Goal: Task Accomplishment & Management: Manage account settings

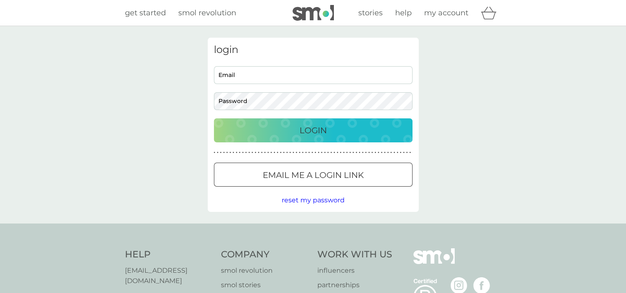
click at [279, 82] on input "Email" at bounding box center [313, 75] width 199 height 18
type input "sarahedwards213@hotmail.co.uk"
click at [214, 118] on button "Login" at bounding box center [313, 130] width 199 height 24
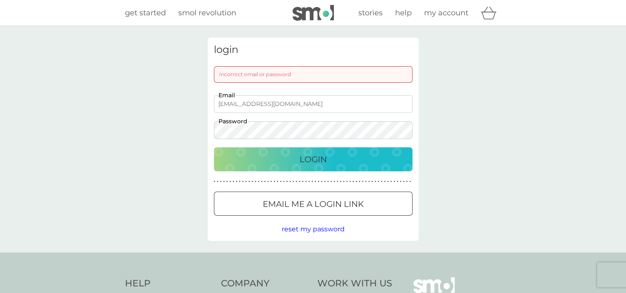
click at [214, 147] on button "Login" at bounding box center [313, 159] width 199 height 24
click at [329, 230] on span "reset my password" at bounding box center [313, 229] width 63 height 8
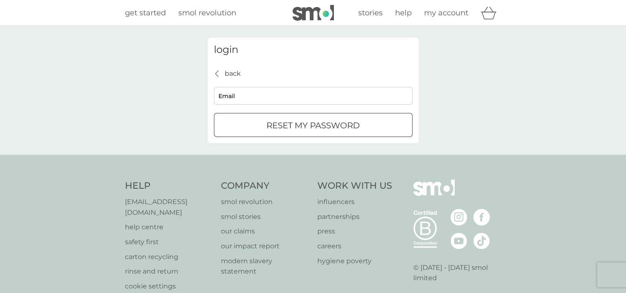
click at [260, 98] on input "Email" at bounding box center [313, 96] width 199 height 18
type input "sarahedwards213@hotmail.co.uk"
click at [371, 130] on div "reset my password" at bounding box center [313, 125] width 198 height 13
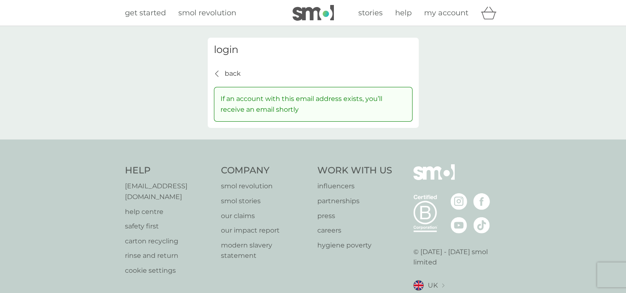
click at [240, 76] on div "back back If an account with this email address exists, you’ll receive an email…" at bounding box center [313, 94] width 199 height 53
click at [237, 74] on p "back" at bounding box center [233, 73] width 16 height 11
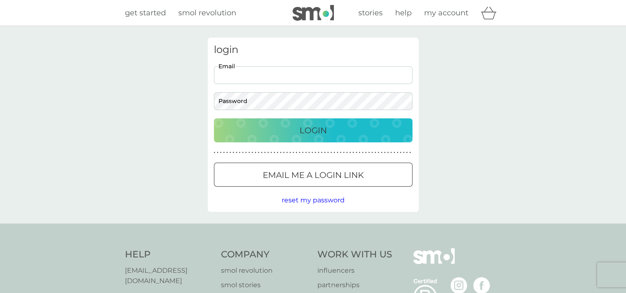
click at [237, 74] on input "Email" at bounding box center [313, 75] width 199 height 18
type input "sarahedwards213@hotmail.co.uk"
click at [214, 118] on button "Login" at bounding box center [313, 130] width 199 height 24
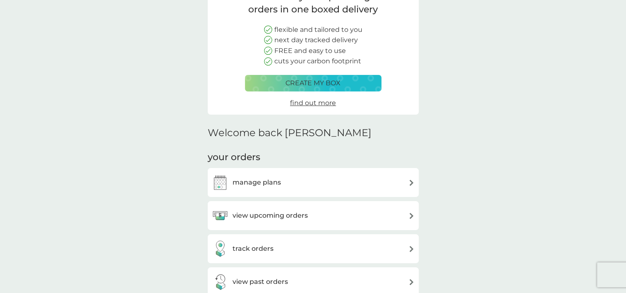
scroll to position [83, 0]
click at [336, 175] on div "manage plans" at bounding box center [313, 182] width 203 height 17
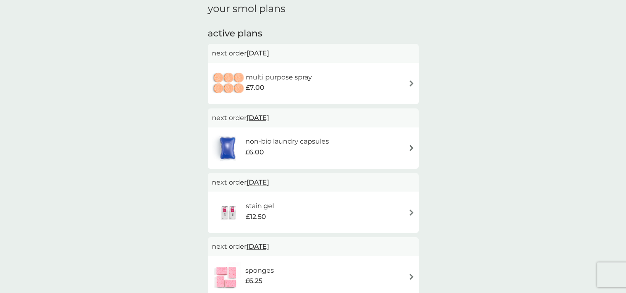
scroll to position [124, 0]
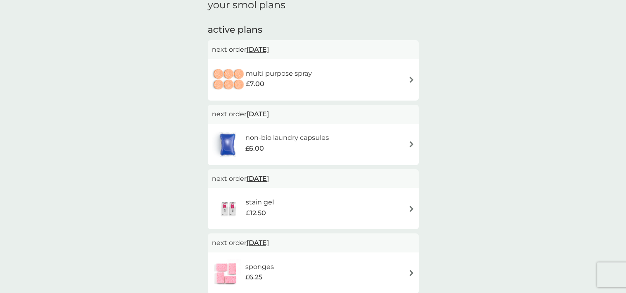
click at [400, 149] on div "non-bio laundry capsules £6.00" at bounding box center [313, 144] width 203 height 29
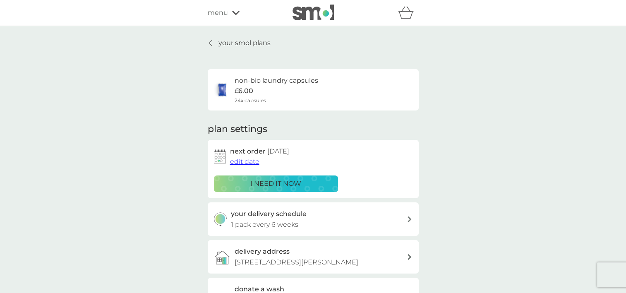
click at [248, 163] on span "edit date" at bounding box center [244, 162] width 29 height 8
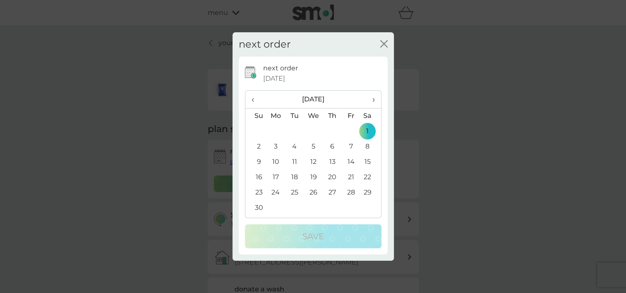
click at [253, 100] on span "‹" at bounding box center [256, 99] width 9 height 17
click at [336, 146] on td "9" at bounding box center [332, 146] width 19 height 15
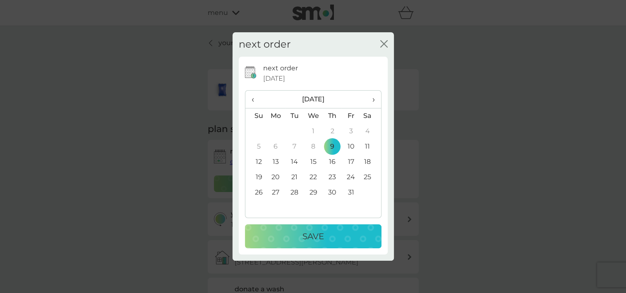
click at [345, 240] on div "Save" at bounding box center [313, 236] width 120 height 13
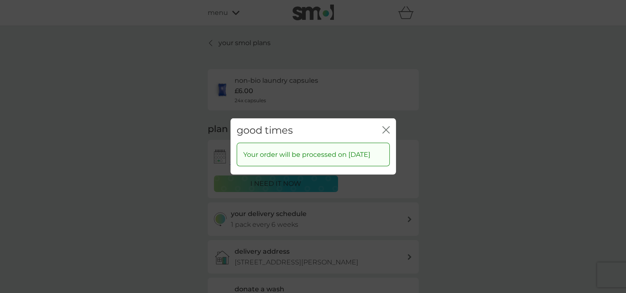
click at [389, 126] on icon "close" at bounding box center [385, 129] width 7 height 7
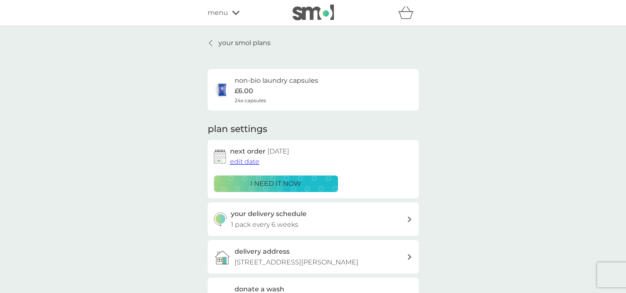
click at [250, 81] on h6 "non-bio laundry capsules" at bounding box center [277, 80] width 84 height 11
click at [226, 42] on p "your smol plans" at bounding box center [244, 43] width 52 height 11
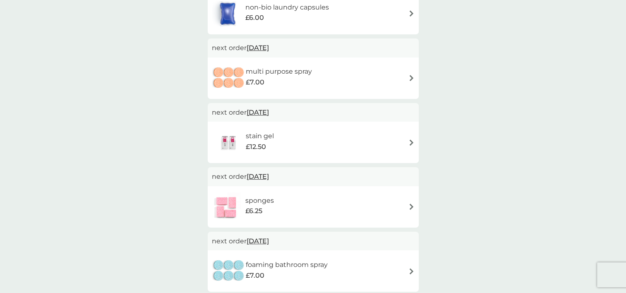
scroll to position [207, 0]
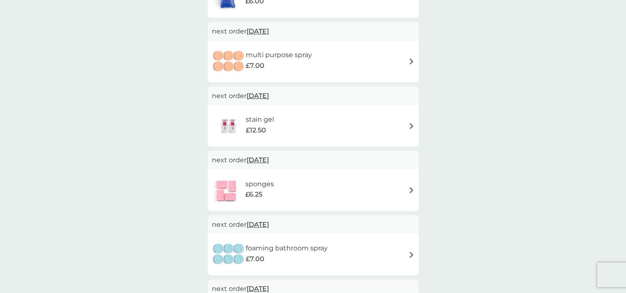
click at [406, 188] on div "sponges £6.25" at bounding box center [313, 190] width 203 height 29
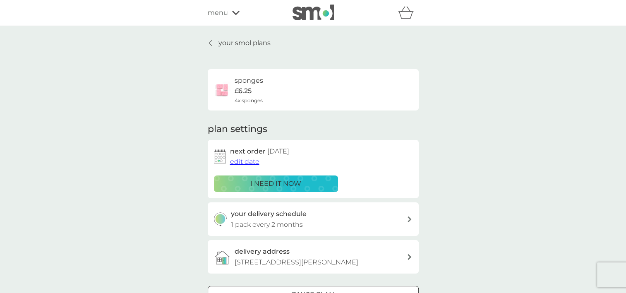
click at [248, 163] on span "edit date" at bounding box center [244, 162] width 29 height 8
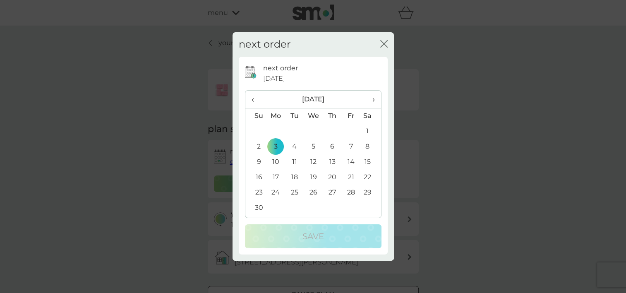
click at [256, 98] on span "‹" at bounding box center [256, 99] width 9 height 17
click at [332, 146] on td "9" at bounding box center [332, 146] width 19 height 15
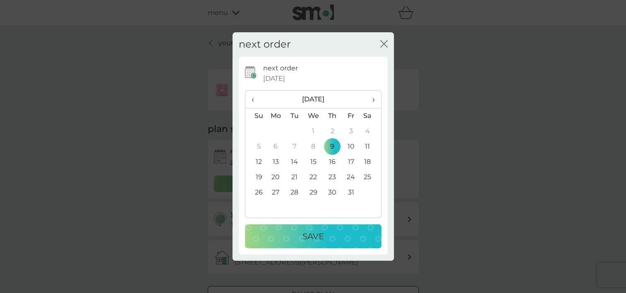
click at [320, 242] on p "Save" at bounding box center [313, 236] width 22 height 13
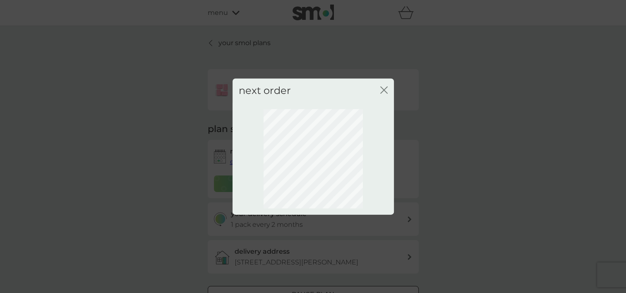
click at [384, 86] on icon "close" at bounding box center [383, 89] width 7 height 7
click at [384, 89] on icon "close" at bounding box center [385, 90] width 3 height 7
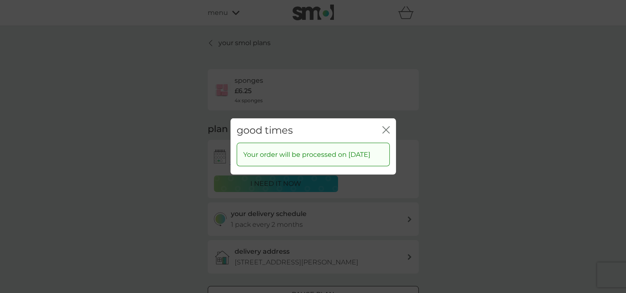
click at [387, 126] on icon "close" at bounding box center [385, 129] width 7 height 7
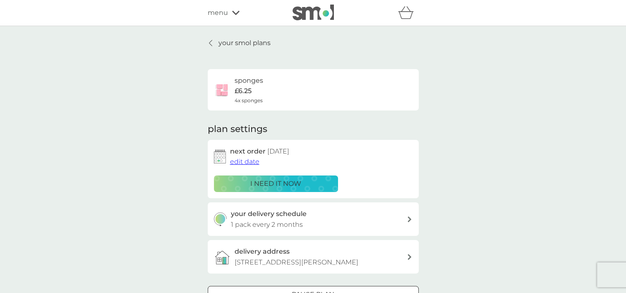
drag, startPoint x: 238, startPoint y: 41, endPoint x: 338, endPoint y: 135, distance: 137.3
click at [238, 41] on p "your smol plans" at bounding box center [244, 43] width 52 height 11
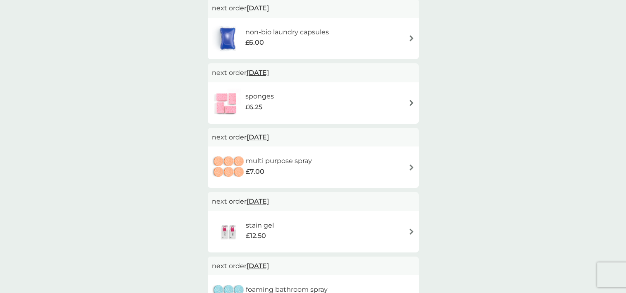
scroll to position [248, 0]
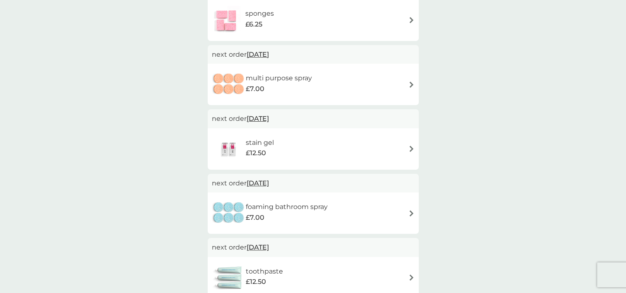
click at [412, 212] on img at bounding box center [411, 213] width 6 height 6
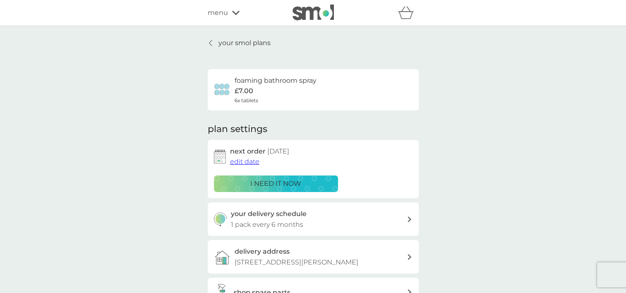
click at [248, 163] on span "edit date" at bounding box center [244, 162] width 29 height 8
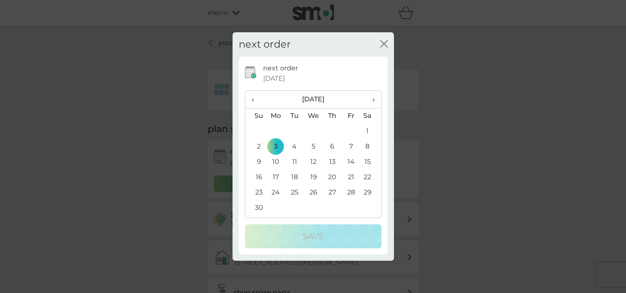
click at [253, 98] on span "‹" at bounding box center [256, 99] width 9 height 17
click at [329, 143] on td "9" at bounding box center [332, 146] width 19 height 15
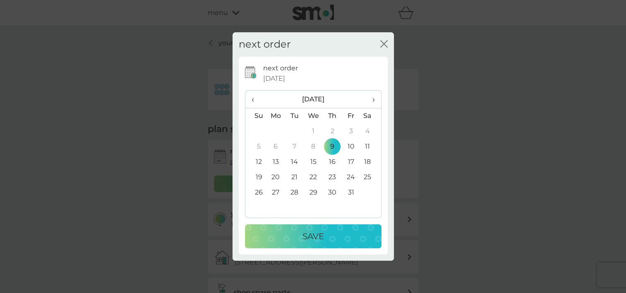
click at [326, 237] on div "Save" at bounding box center [313, 236] width 120 height 13
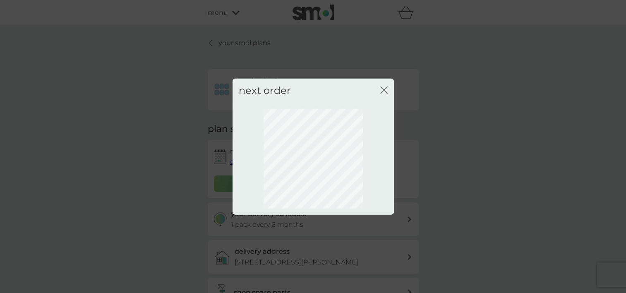
click at [386, 91] on icon "close" at bounding box center [383, 89] width 7 height 7
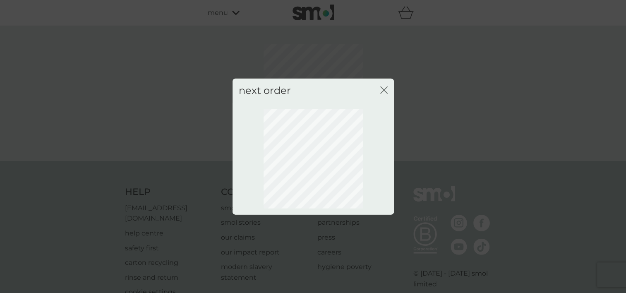
click at [385, 90] on icon "close" at bounding box center [383, 89] width 7 height 7
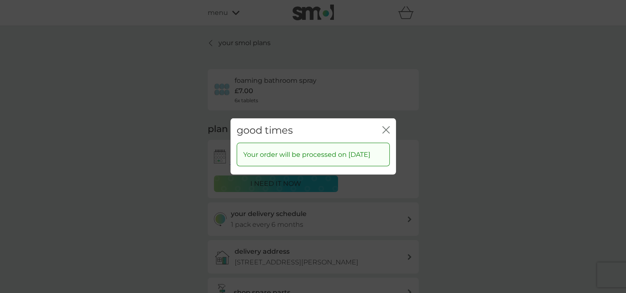
click at [383, 126] on icon "close" at bounding box center [385, 129] width 7 height 7
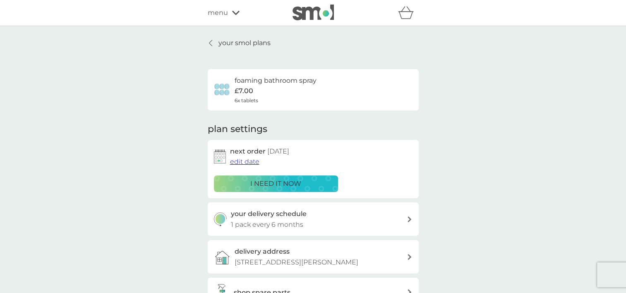
click at [212, 41] on div at bounding box center [211, 43] width 6 height 7
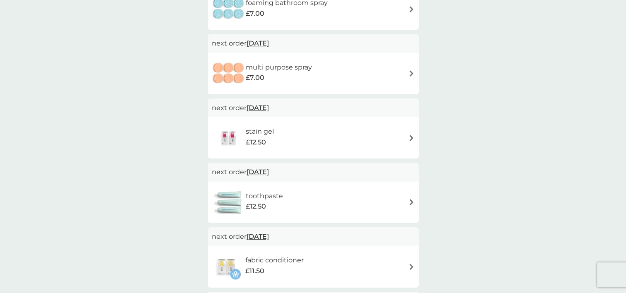
scroll to position [331, 0]
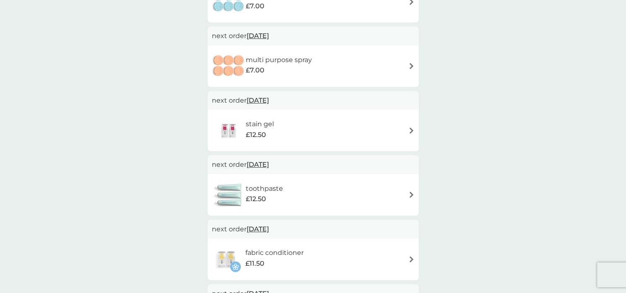
click at [412, 195] on img at bounding box center [411, 195] width 6 height 6
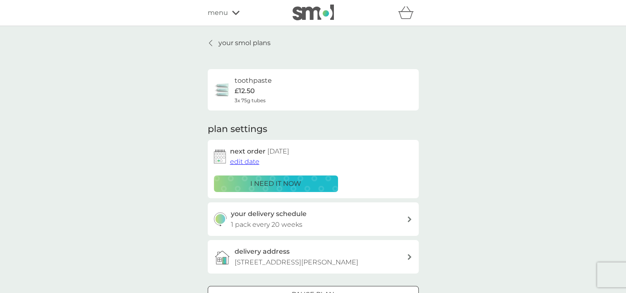
click at [211, 42] on icon at bounding box center [210, 43] width 3 height 7
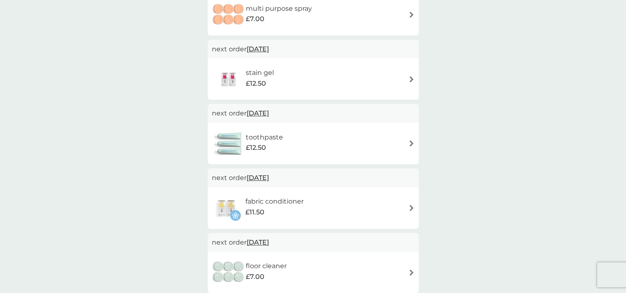
scroll to position [372, 0]
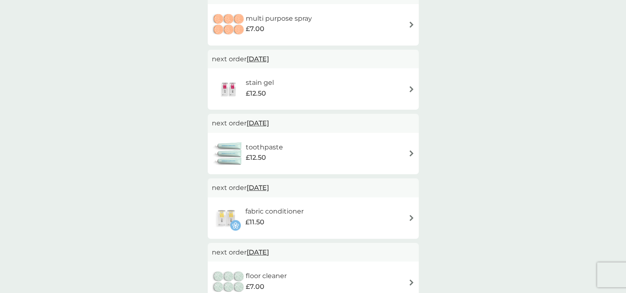
click at [413, 151] on img at bounding box center [411, 153] width 6 height 6
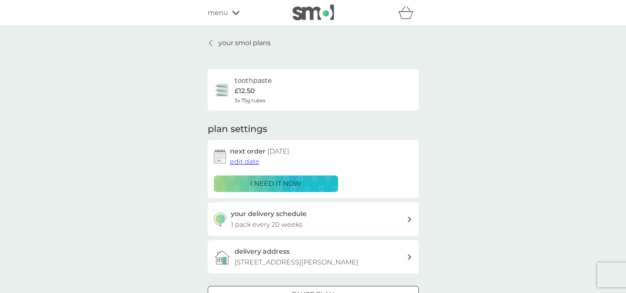
click at [247, 161] on span "edit date" at bounding box center [244, 162] width 29 height 8
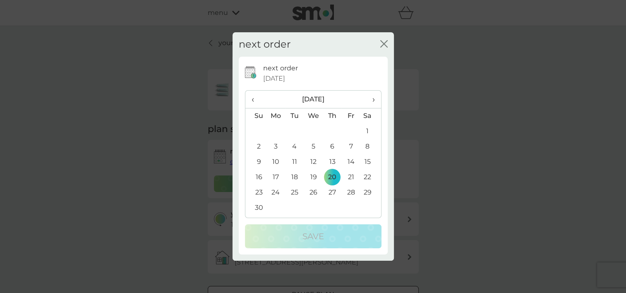
click at [255, 99] on span "‹" at bounding box center [256, 99] width 9 height 17
click at [374, 98] on span "›" at bounding box center [370, 99] width 8 height 17
click at [338, 144] on td "9" at bounding box center [332, 146] width 19 height 15
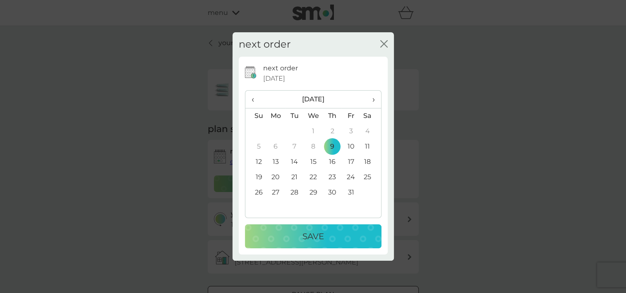
click at [329, 240] on div "Save" at bounding box center [313, 236] width 120 height 13
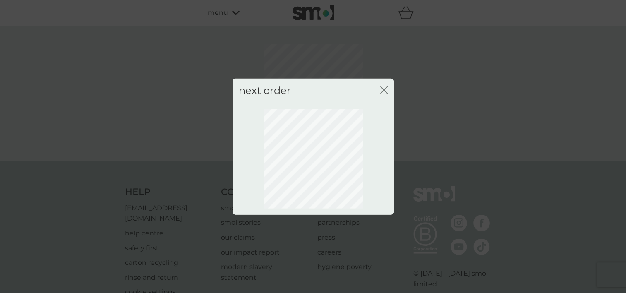
click at [382, 89] on icon "close" at bounding box center [383, 89] width 7 height 7
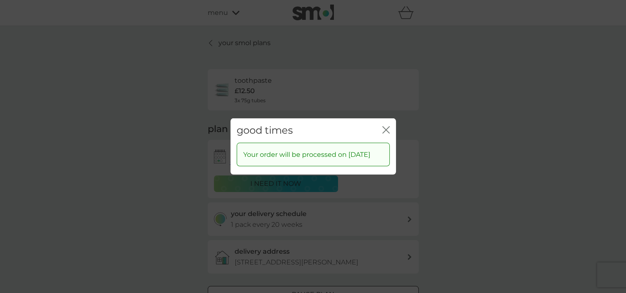
click at [386, 127] on icon "close" at bounding box center [387, 130] width 3 height 7
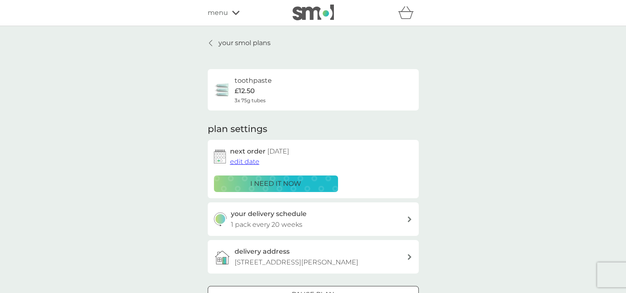
click at [253, 45] on p "your smol plans" at bounding box center [244, 43] width 52 height 11
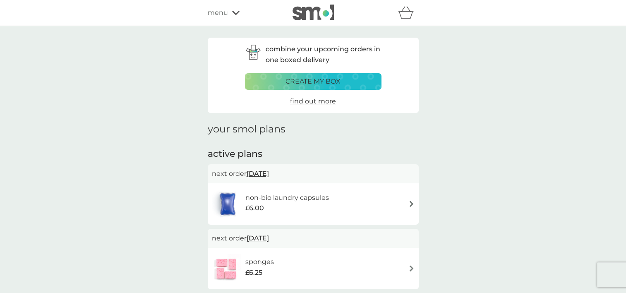
click at [233, 11] on icon at bounding box center [235, 12] width 7 height 5
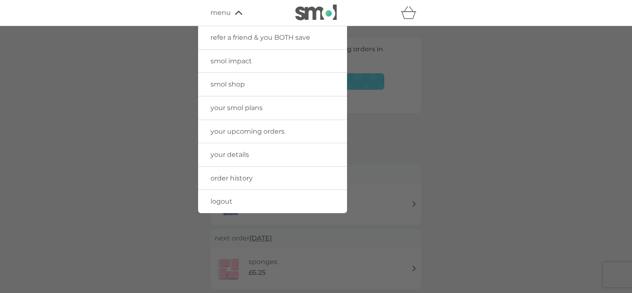
click at [240, 83] on span "smol shop" at bounding box center [228, 84] width 34 height 8
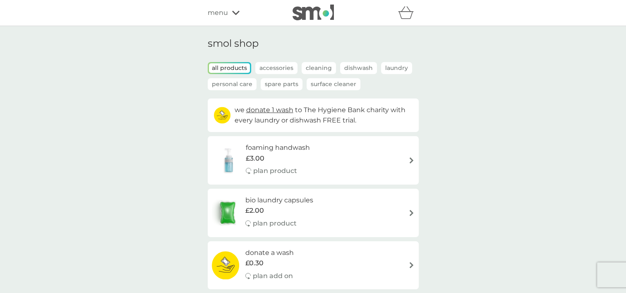
click at [246, 87] on p "Personal Care" at bounding box center [232, 84] width 49 height 12
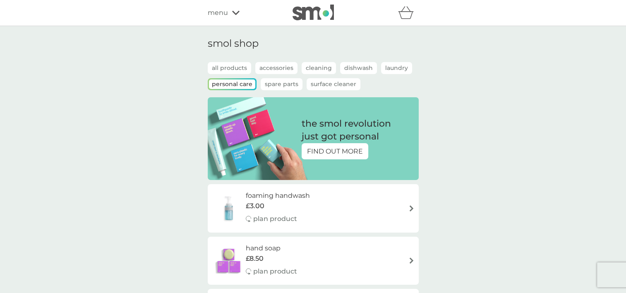
click at [352, 225] on div "foaming handwash £3.00 plan product" at bounding box center [313, 208] width 203 height 36
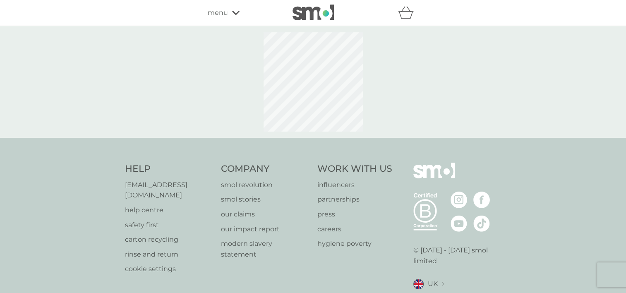
select select "119"
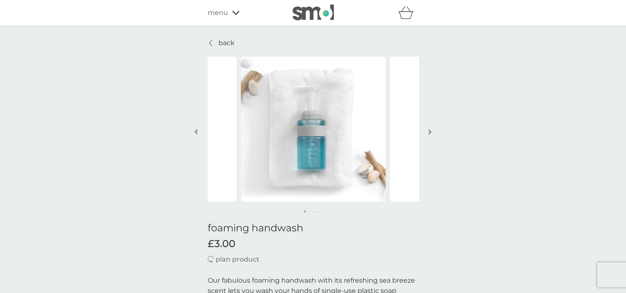
click at [211, 41] on icon at bounding box center [210, 43] width 3 height 7
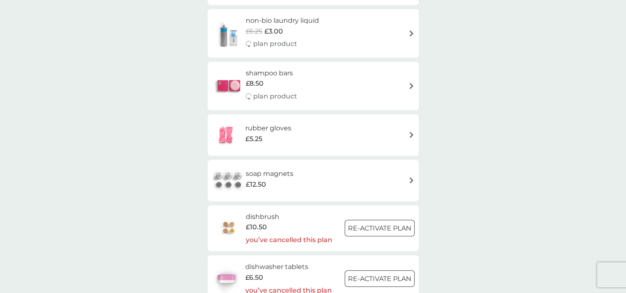
scroll to position [703, 0]
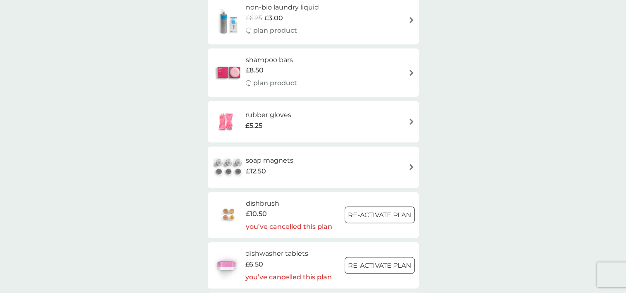
click at [269, 204] on h6 "dishbrush" at bounding box center [289, 203] width 86 height 11
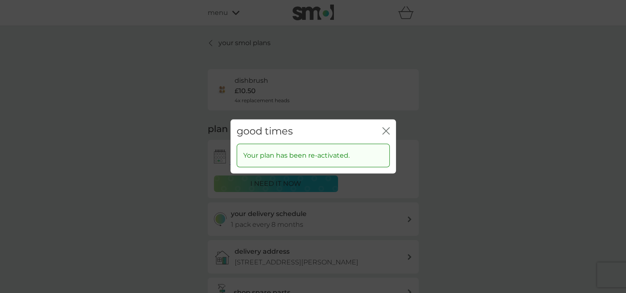
click at [389, 130] on icon "close" at bounding box center [385, 130] width 7 height 7
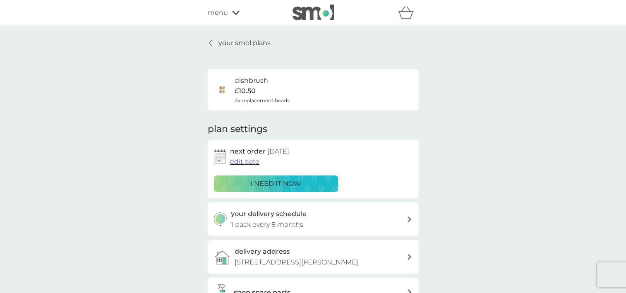
click at [250, 163] on span "edit date" at bounding box center [244, 162] width 29 height 8
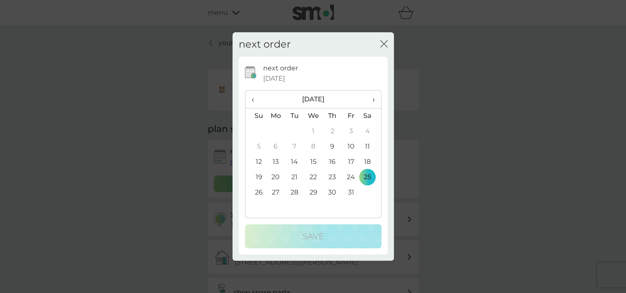
click at [329, 144] on td "9" at bounding box center [332, 146] width 19 height 15
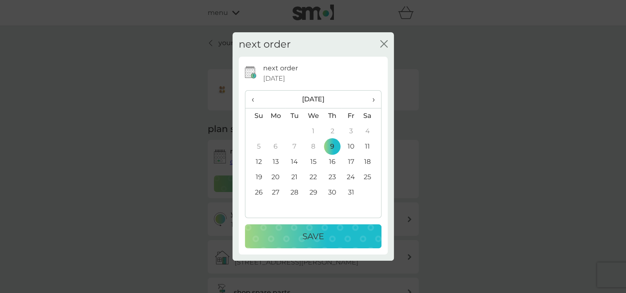
click at [329, 233] on div "Save" at bounding box center [313, 236] width 120 height 13
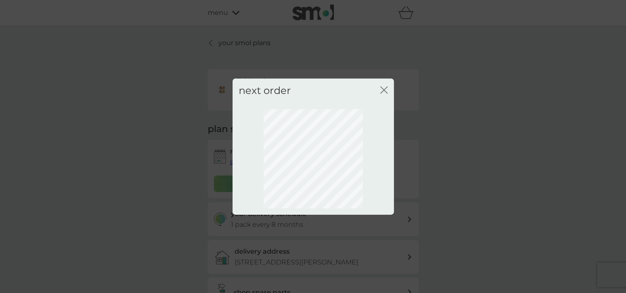
click at [384, 89] on icon "close" at bounding box center [385, 90] width 3 height 7
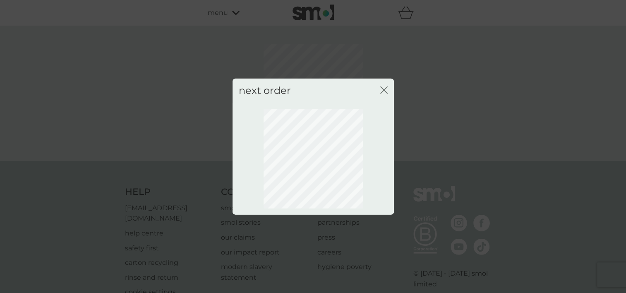
click at [382, 88] on icon "close" at bounding box center [382, 90] width 3 height 7
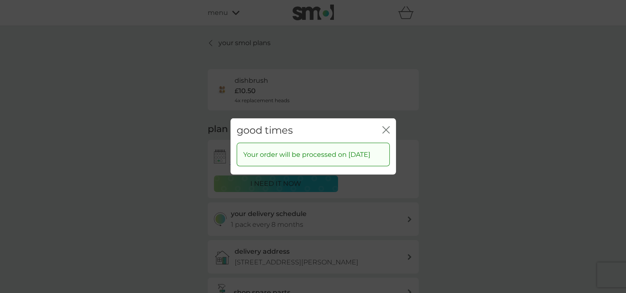
click at [386, 126] on icon "close" at bounding box center [385, 129] width 7 height 7
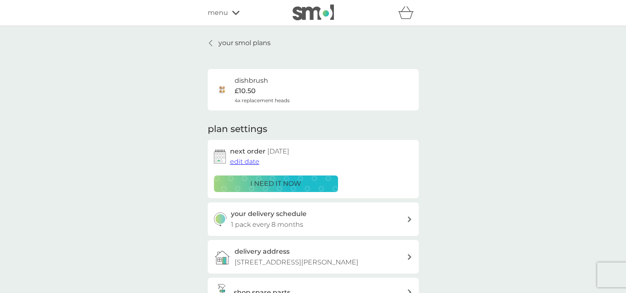
click at [236, 11] on icon at bounding box center [235, 12] width 7 height 5
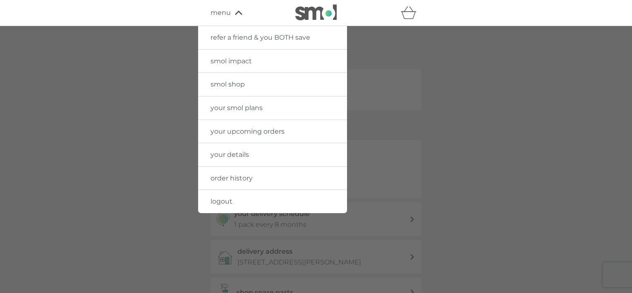
click at [237, 83] on span "smol shop" at bounding box center [228, 84] width 34 height 8
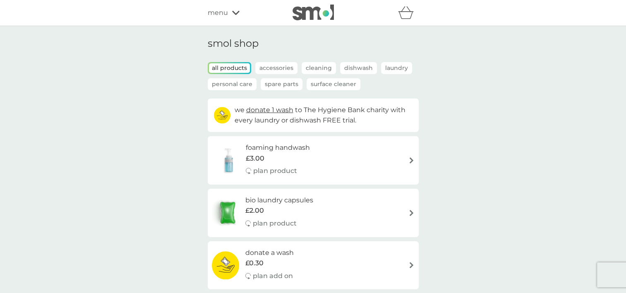
click at [276, 86] on p "Spare Parts" at bounding box center [282, 84] width 42 height 12
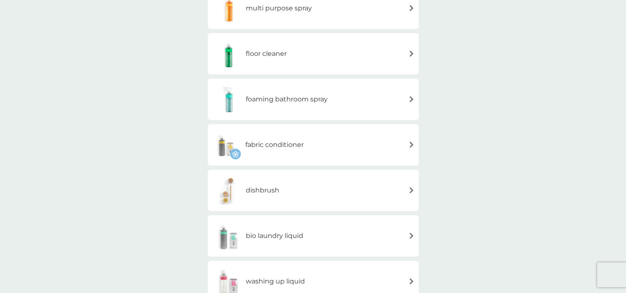
scroll to position [207, 0]
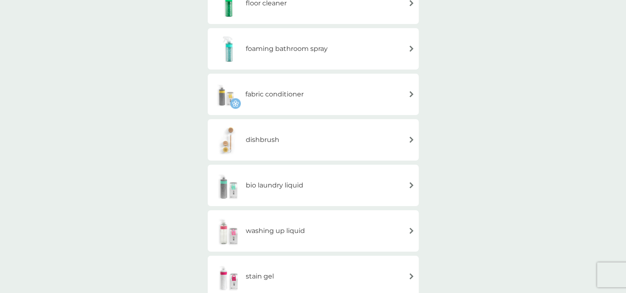
click at [409, 234] on div "washing up liquid" at bounding box center [313, 230] width 203 height 29
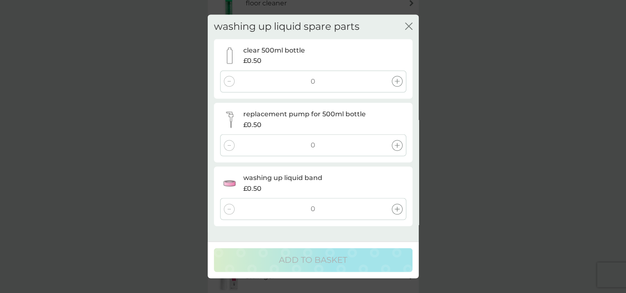
click at [397, 81] on icon at bounding box center [397, 81] width 5 height 5
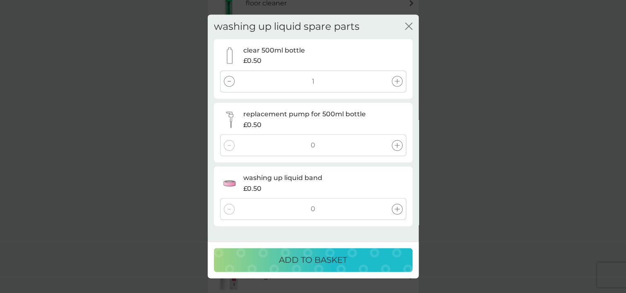
click at [398, 144] on icon at bounding box center [397, 145] width 5 height 5
click at [400, 210] on div at bounding box center [397, 209] width 11 height 11
click at [388, 264] on div "ADD TO BASKET" at bounding box center [313, 260] width 182 height 13
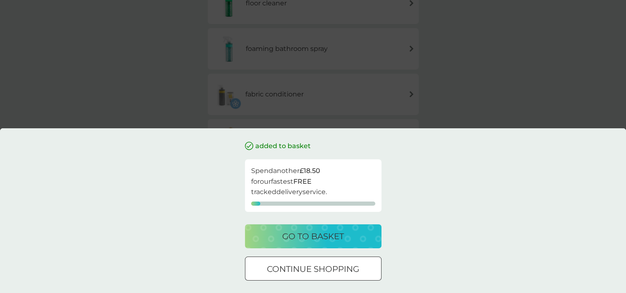
click at [343, 243] on button "go to basket" at bounding box center [313, 236] width 137 height 24
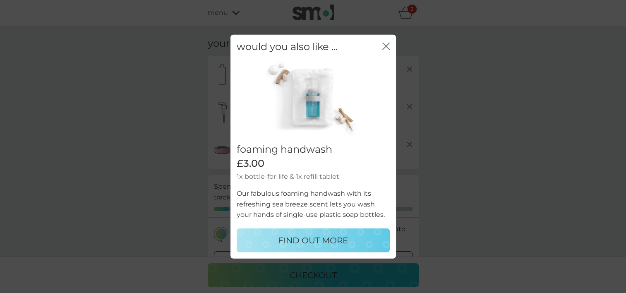
click at [388, 48] on icon "close" at bounding box center [385, 46] width 7 height 7
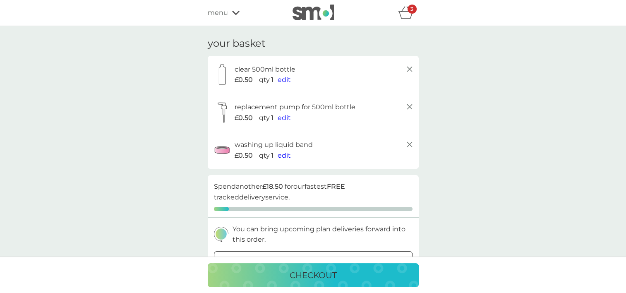
click at [403, 13] on icon "basket" at bounding box center [406, 12] width 16 height 13
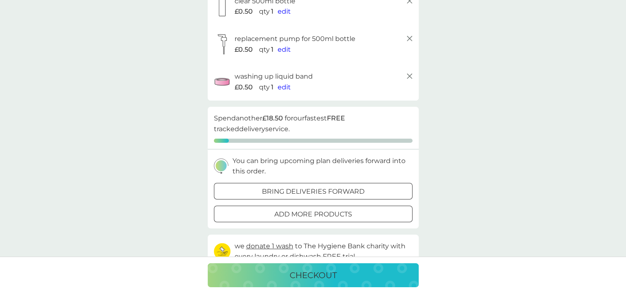
scroll to position [83, 0]
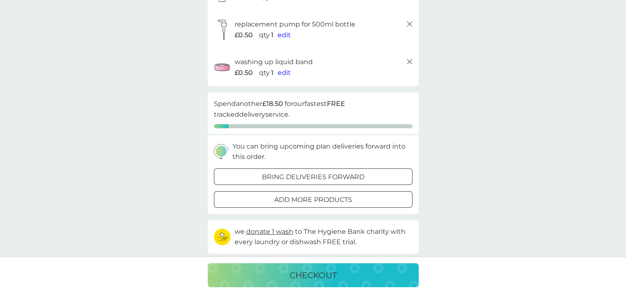
click at [284, 180] on p "bring deliveries forward" at bounding box center [313, 177] width 103 height 11
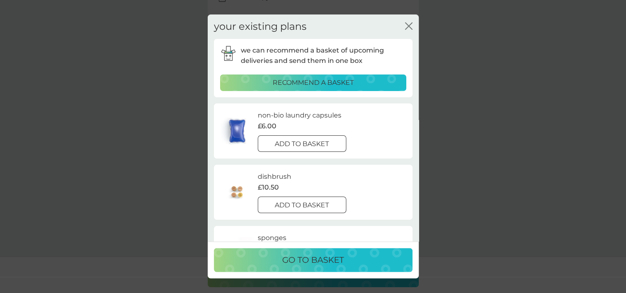
click at [300, 147] on div at bounding box center [302, 144] width 30 height 9
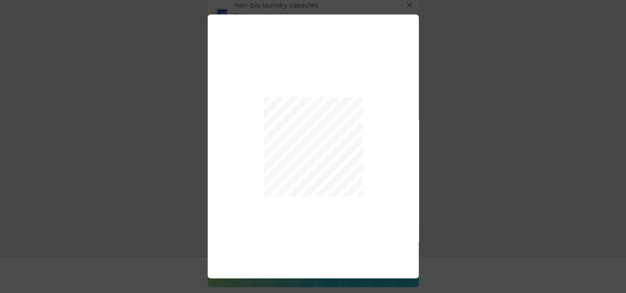
scroll to position [169, 0]
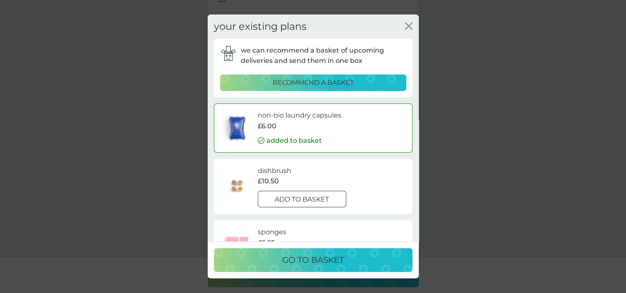
click at [313, 201] on div at bounding box center [302, 199] width 30 height 9
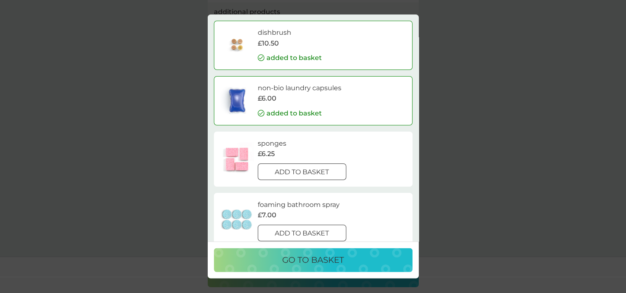
scroll to position [217, 0]
click at [308, 176] on p "add to basket" at bounding box center [302, 172] width 54 height 11
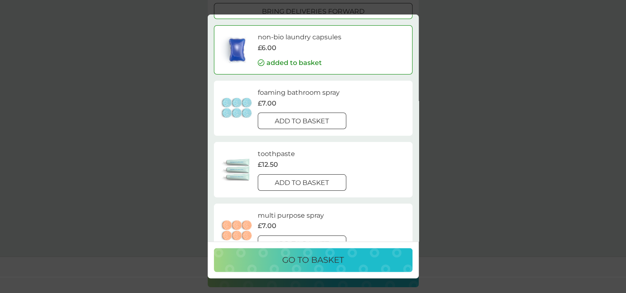
scroll to position [60, 0]
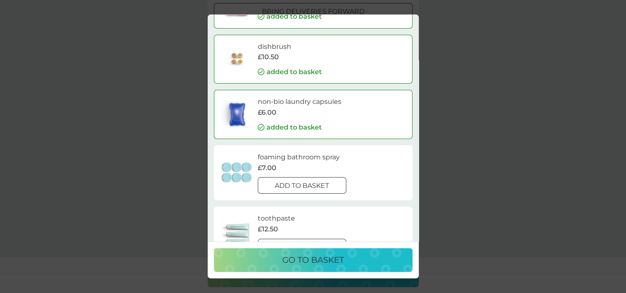
click at [302, 190] on button "add to basket" at bounding box center [302, 185] width 89 height 17
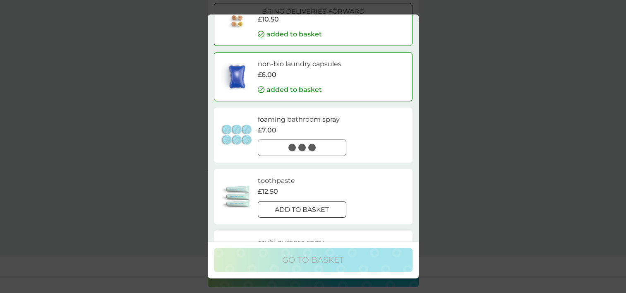
scroll to position [142, 0]
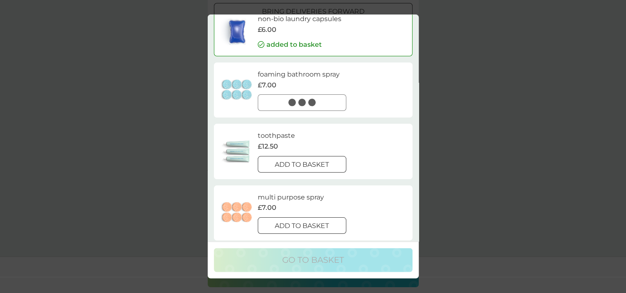
click at [306, 164] on div at bounding box center [302, 164] width 30 height 9
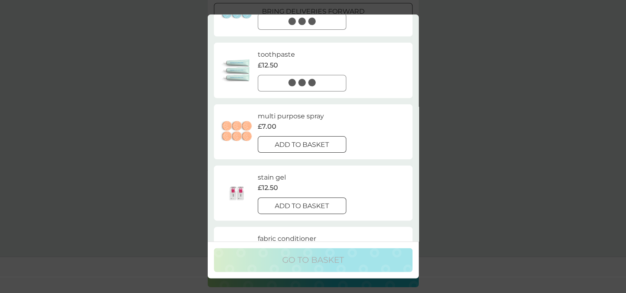
scroll to position [225, 0]
click at [301, 146] on div at bounding box center [302, 143] width 30 height 9
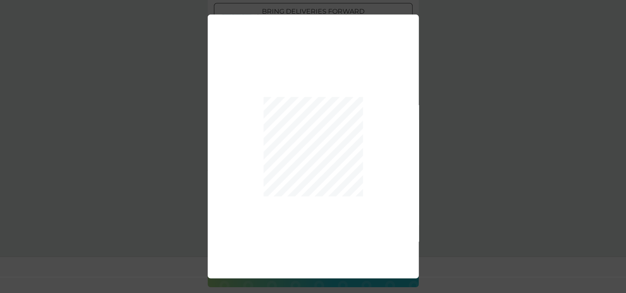
scroll to position [568, 0]
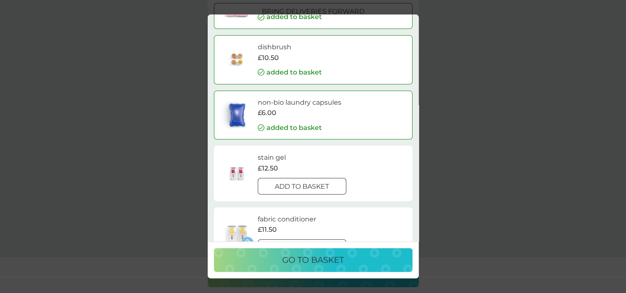
click at [323, 263] on p "go to basket" at bounding box center [313, 260] width 62 height 13
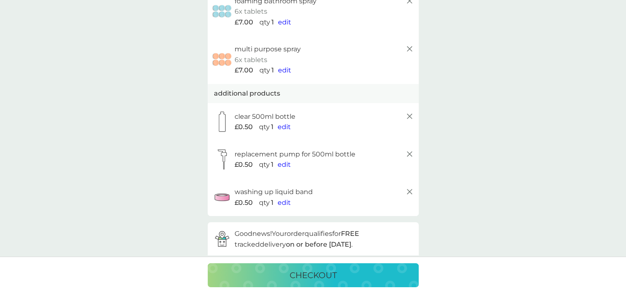
scroll to position [237, 0]
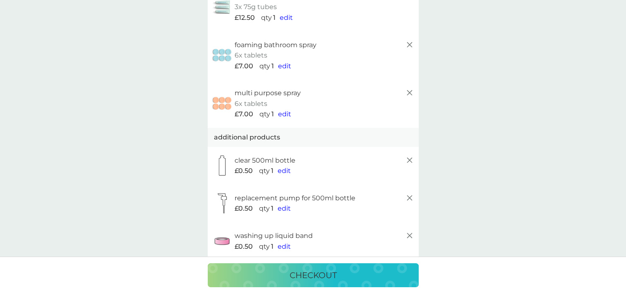
click at [409, 92] on line at bounding box center [409, 92] width 5 height 5
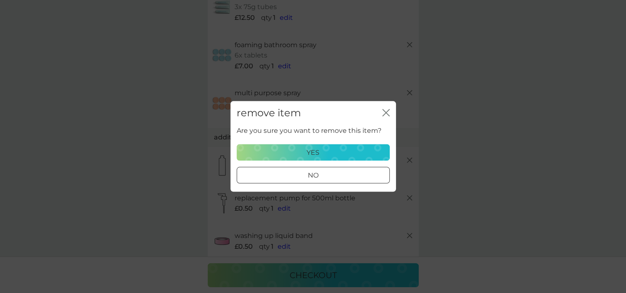
click at [360, 151] on div "yes" at bounding box center [313, 152] width 142 height 11
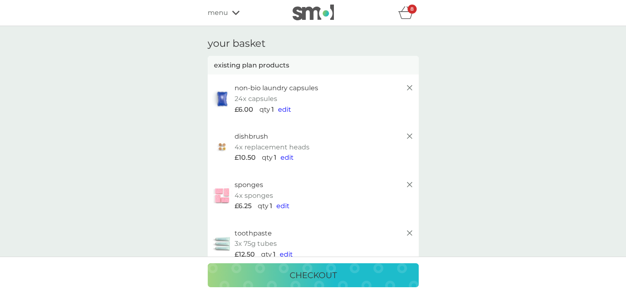
scroll to position [0, 0]
click at [406, 12] on icon "basket" at bounding box center [405, 15] width 14 height 7
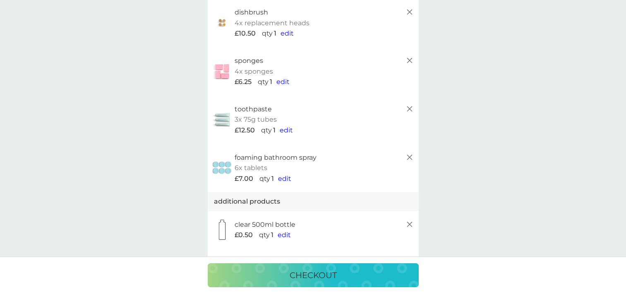
scroll to position [83, 0]
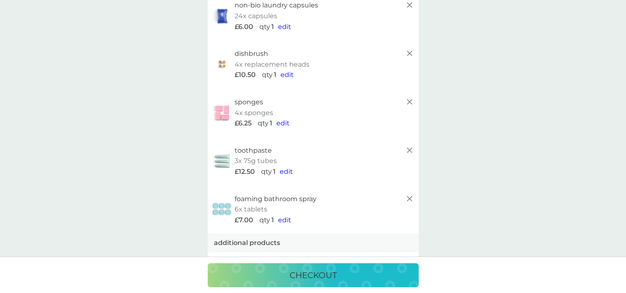
click at [411, 55] on icon at bounding box center [410, 53] width 10 height 10
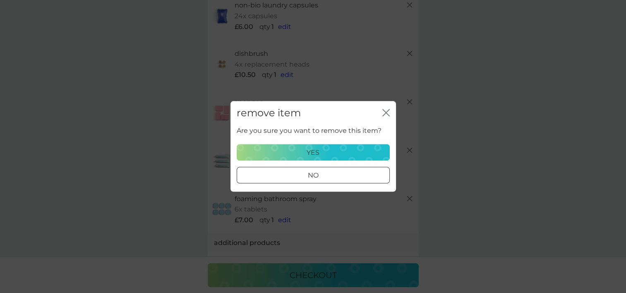
click at [360, 156] on div "yes" at bounding box center [313, 152] width 142 height 11
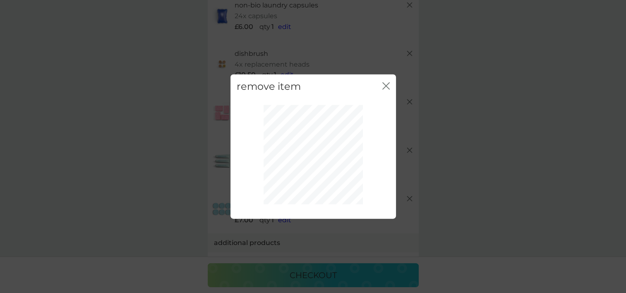
click at [385, 85] on icon "close" at bounding box center [384, 86] width 3 height 7
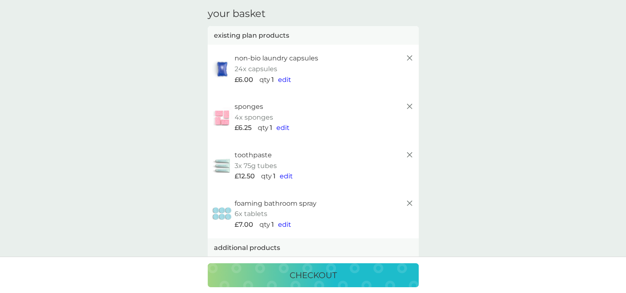
scroll to position [0, 0]
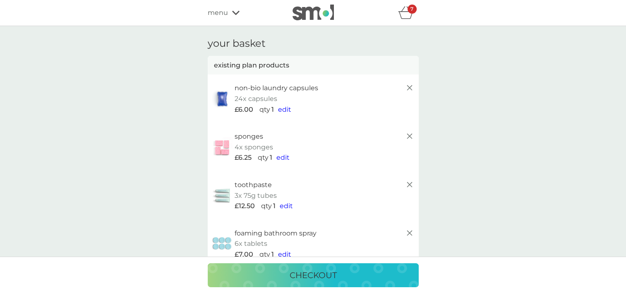
click at [236, 11] on icon at bounding box center [235, 12] width 7 height 5
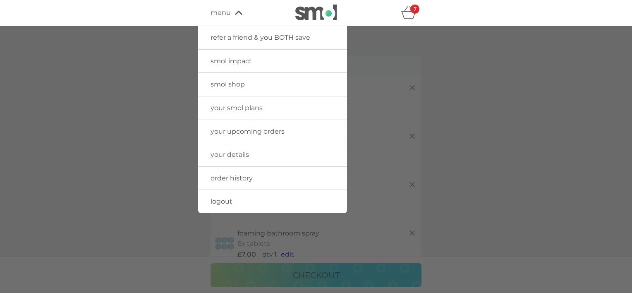
click at [233, 84] on span "smol shop" at bounding box center [228, 84] width 34 height 8
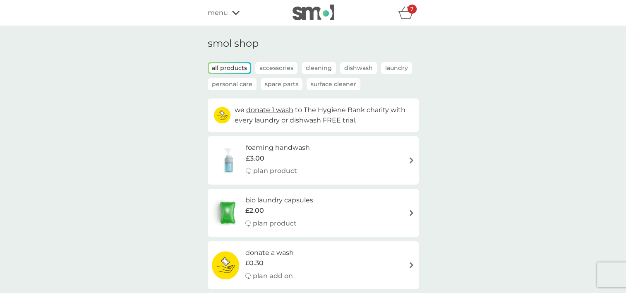
click at [284, 86] on p "Spare Parts" at bounding box center [282, 84] width 42 height 12
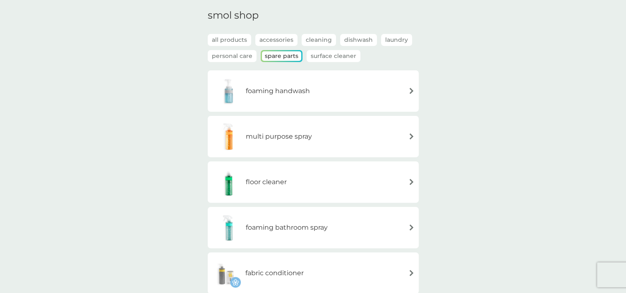
scroll to position [124, 0]
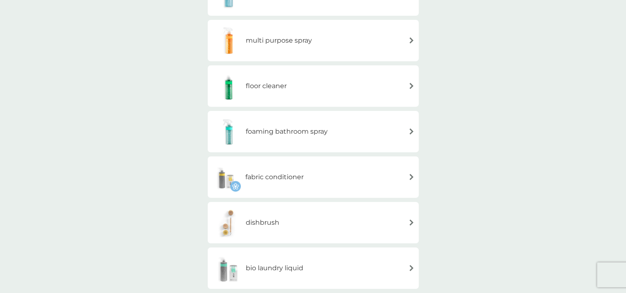
click at [410, 223] on img at bounding box center [411, 222] width 6 height 6
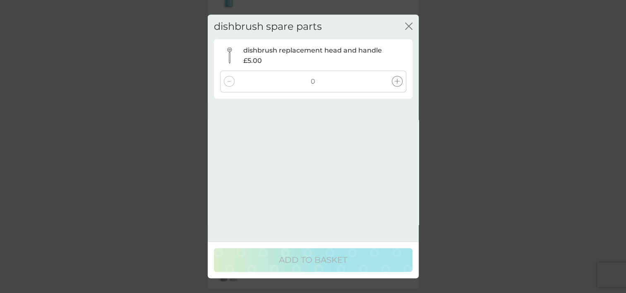
click at [395, 82] on icon at bounding box center [397, 81] width 5 height 5
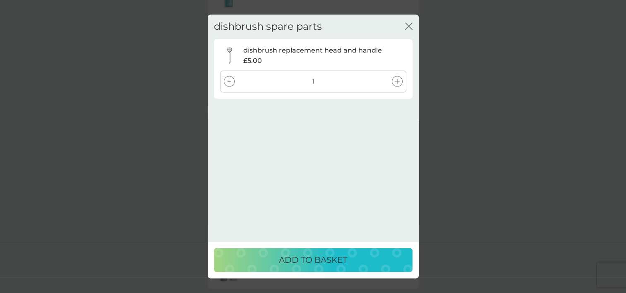
click at [372, 259] on div "ADD TO BASKET" at bounding box center [313, 260] width 182 height 13
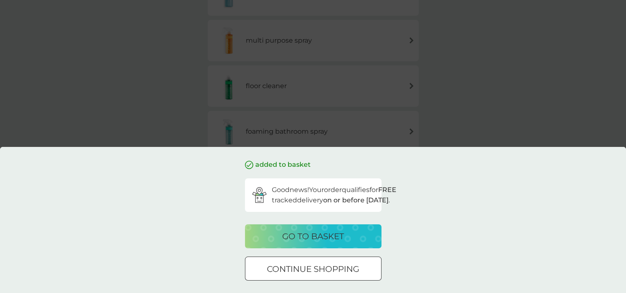
click at [323, 238] on p "go to basket" at bounding box center [313, 236] width 62 height 13
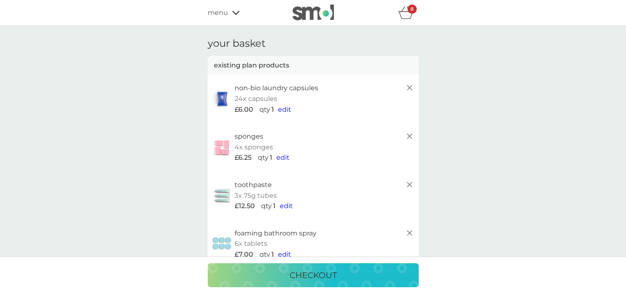
scroll to position [41, 0]
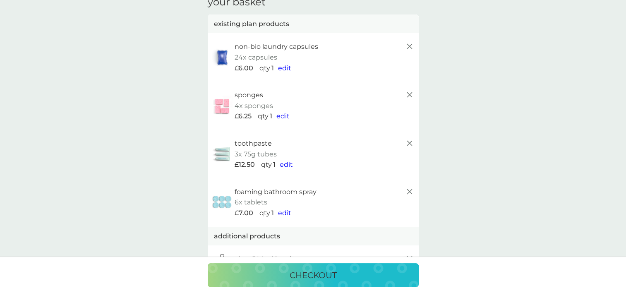
click at [410, 192] on icon at bounding box center [410, 192] width 10 height 10
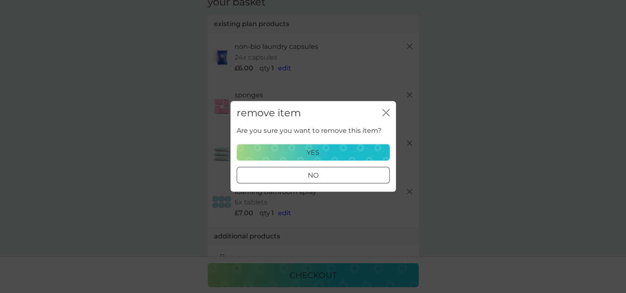
click at [350, 154] on div "yes" at bounding box center [313, 152] width 142 height 11
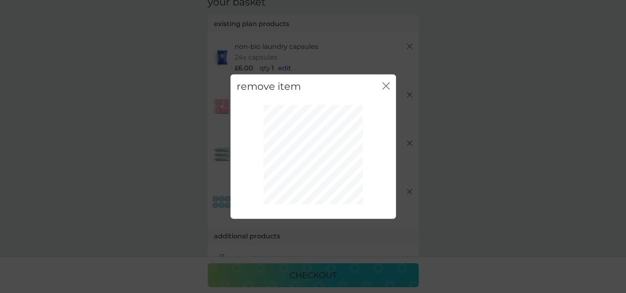
click at [386, 84] on icon "close" at bounding box center [385, 85] width 7 height 7
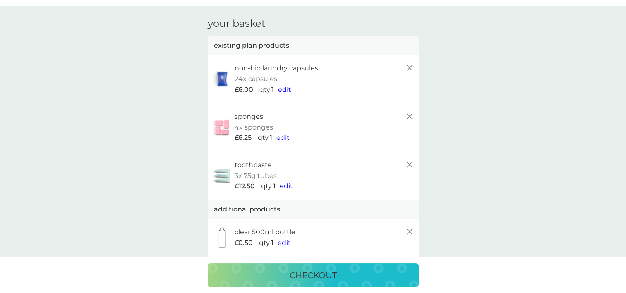
scroll to position [0, 0]
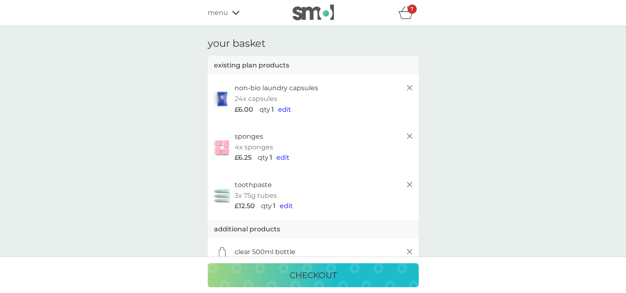
click at [235, 9] on div "menu" at bounding box center [243, 12] width 70 height 11
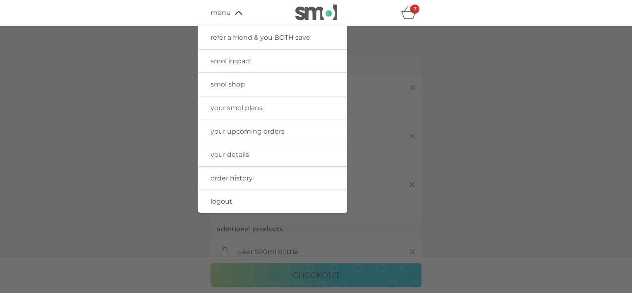
click at [225, 83] on span "smol shop" at bounding box center [228, 84] width 34 height 8
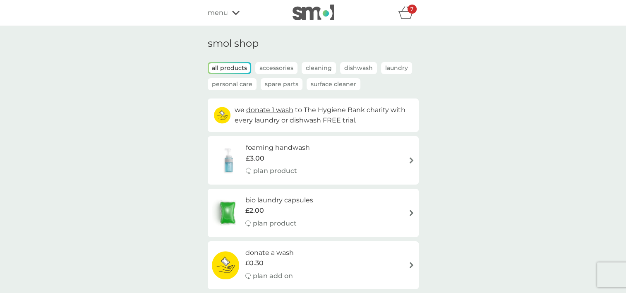
click at [410, 161] on img at bounding box center [411, 160] width 6 height 6
select select "119"
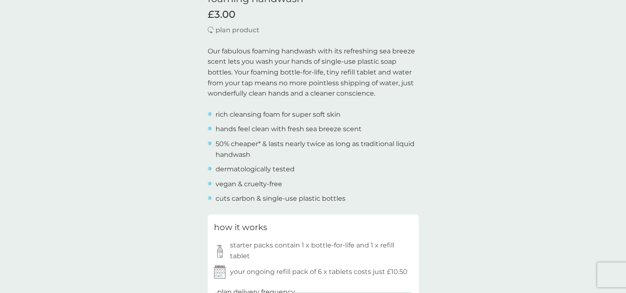
scroll to position [331, 0]
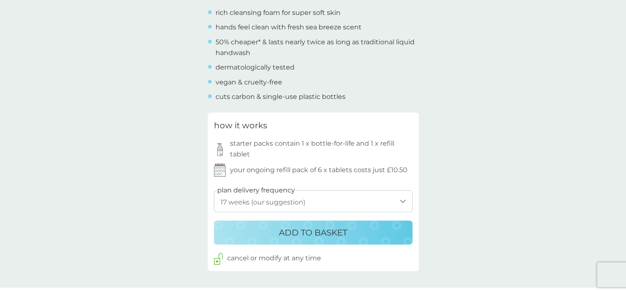
click at [319, 234] on p "ADD TO BASKET" at bounding box center [313, 232] width 68 height 13
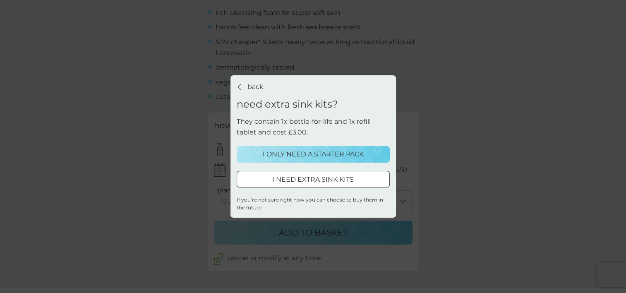
drag, startPoint x: 303, startPoint y: 156, endPoint x: 523, endPoint y: 183, distance: 221.4
click at [523, 183] on div "back back need extra sink kits? They contain 1x bottle-for-life and 1x refill t…" at bounding box center [313, 146] width 626 height 293
click at [472, 151] on div "back back need extra sink kits? They contain 1x bottle-for-life and 1x refill t…" at bounding box center [313, 146] width 626 height 293
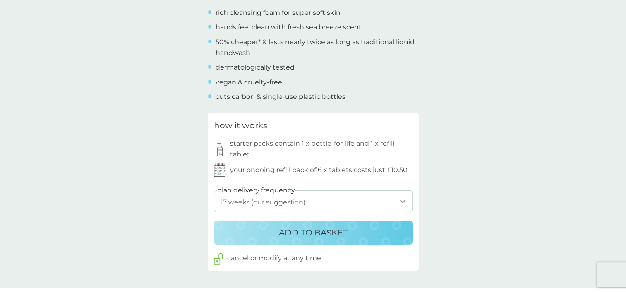
click at [318, 237] on p "ADD TO BASKET" at bounding box center [313, 232] width 68 height 13
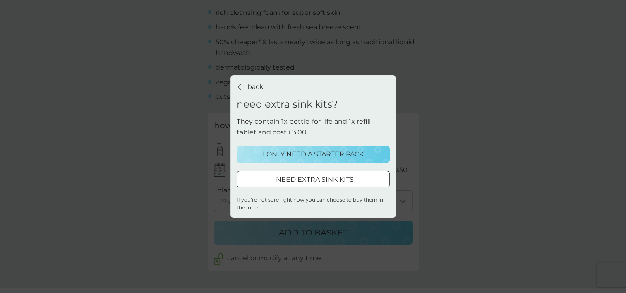
click at [363, 181] on div "I NEED EXTRA SINK KITS" at bounding box center [313, 179] width 152 height 11
select select "119"
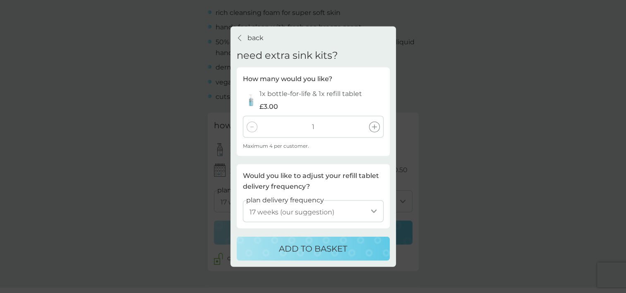
click at [246, 33] on div "back back" at bounding box center [250, 38] width 27 height 11
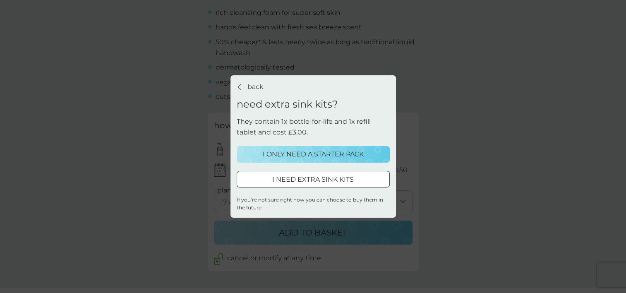
click at [339, 154] on p "I ONLY NEED A STARTER PACK" at bounding box center [313, 154] width 101 height 11
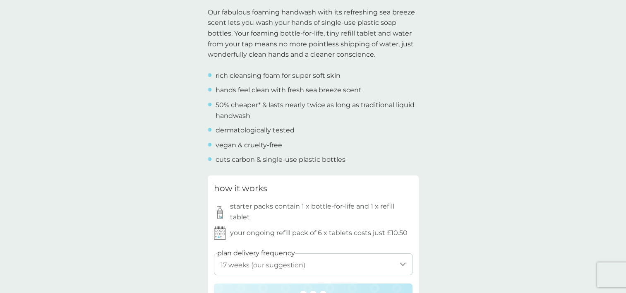
scroll to position [207, 0]
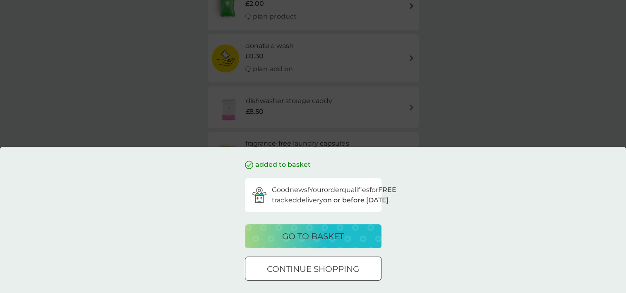
scroll to position [165, 0]
click at [333, 235] on p "go to basket" at bounding box center [313, 236] width 62 height 13
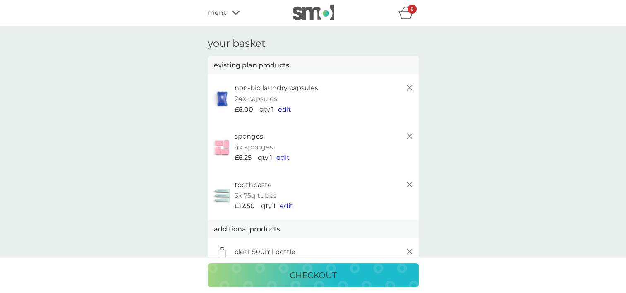
click at [279, 110] on span "edit" at bounding box center [284, 110] width 13 height 8
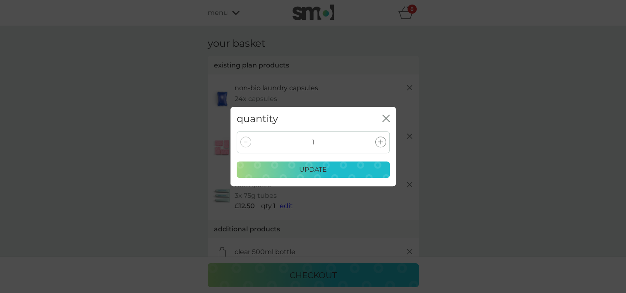
drag, startPoint x: 385, startPoint y: 140, endPoint x: 374, endPoint y: 160, distance: 22.6
click at [385, 140] on div at bounding box center [380, 142] width 11 height 11
click at [371, 172] on div "update" at bounding box center [313, 169] width 142 height 11
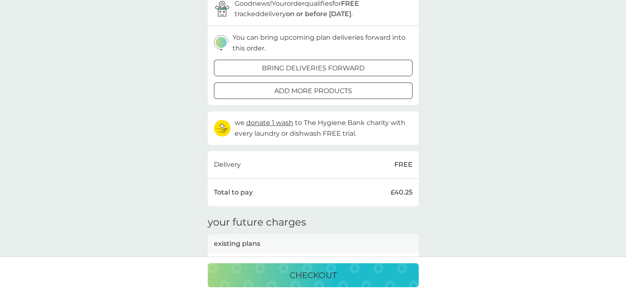
scroll to position [496, 0]
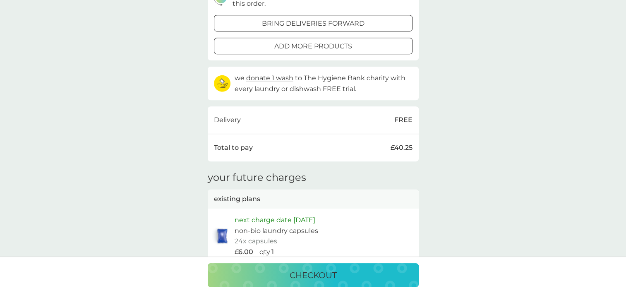
click at [348, 274] on div "checkout" at bounding box center [313, 275] width 194 height 13
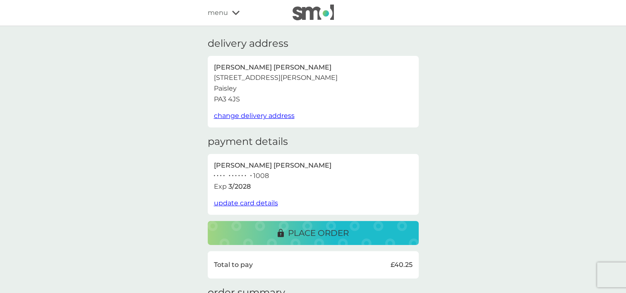
click at [326, 235] on p "place order" at bounding box center [318, 232] width 61 height 13
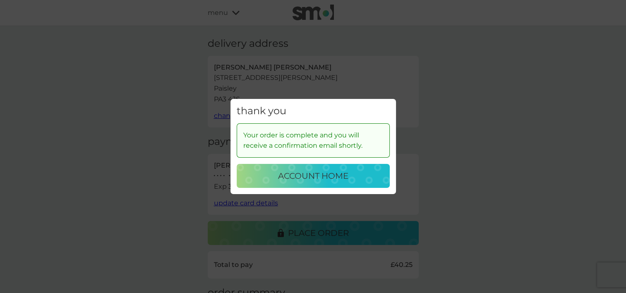
click at [359, 178] on div "account home" at bounding box center [313, 175] width 137 height 13
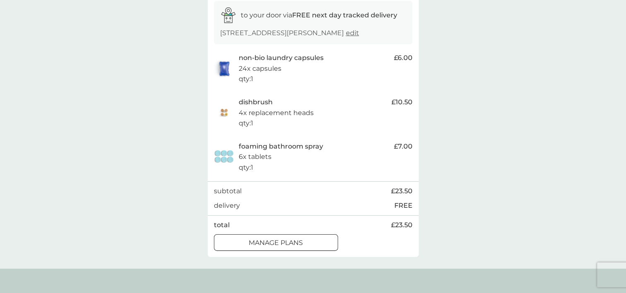
scroll to position [165, 0]
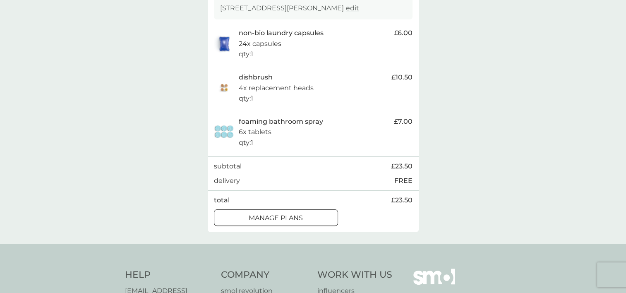
click at [317, 215] on div "manage plans" at bounding box center [275, 218] width 123 height 11
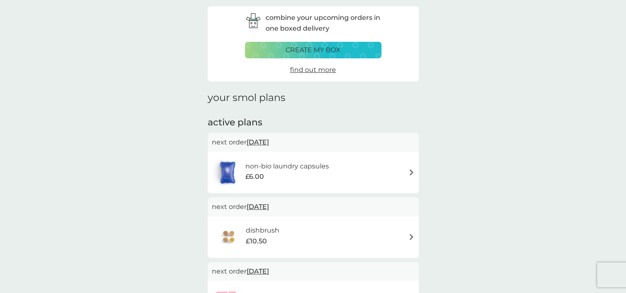
scroll to position [83, 0]
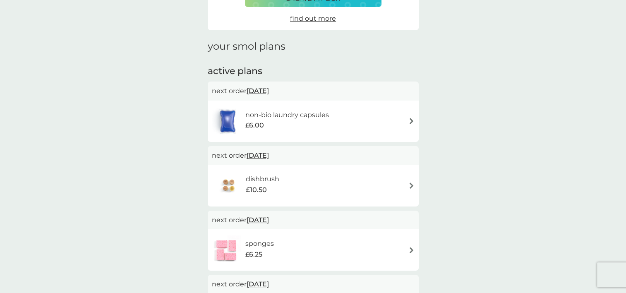
click at [269, 91] on span "[DATE]" at bounding box center [258, 91] width 22 height 16
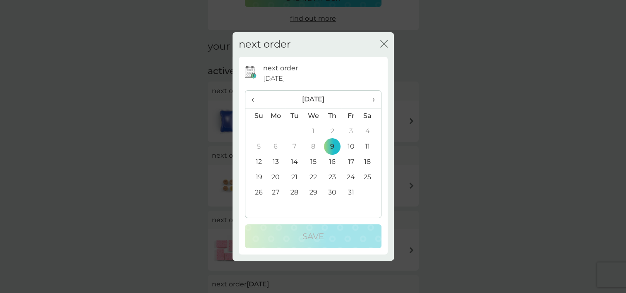
click at [372, 100] on span "›" at bounding box center [370, 99] width 8 height 17
click at [374, 101] on span "›" at bounding box center [370, 99] width 8 height 17
click at [350, 143] on td "9" at bounding box center [350, 146] width 19 height 15
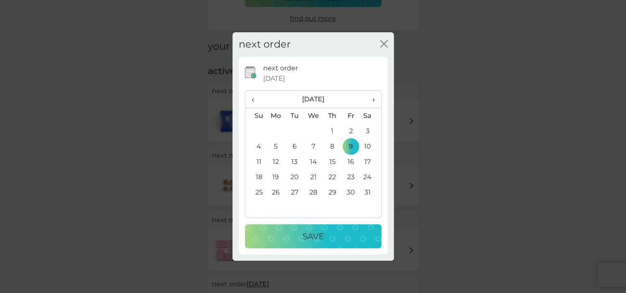
click at [341, 241] on div "Save" at bounding box center [313, 236] width 120 height 13
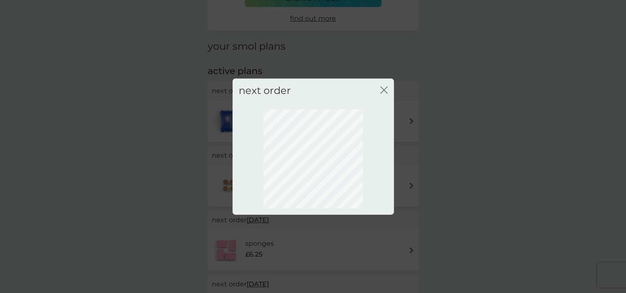
scroll to position [54, 0]
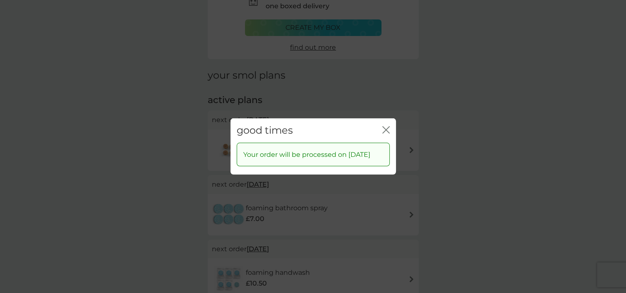
click at [386, 127] on icon "close" at bounding box center [387, 130] width 3 height 7
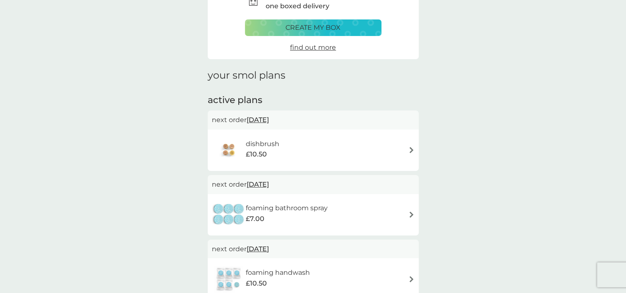
click at [266, 120] on span "[DATE]" at bounding box center [258, 120] width 22 height 16
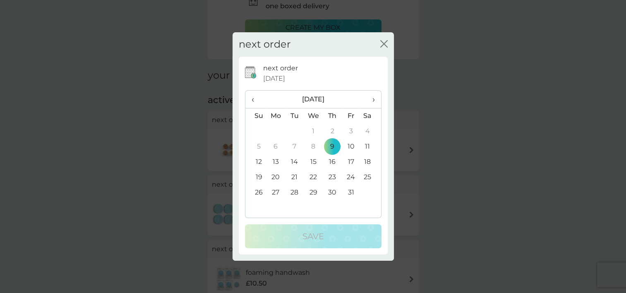
click at [374, 99] on span "›" at bounding box center [370, 99] width 8 height 17
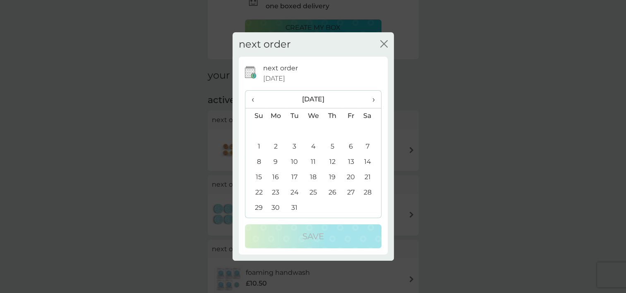
click at [353, 163] on td "13" at bounding box center [350, 161] width 19 height 15
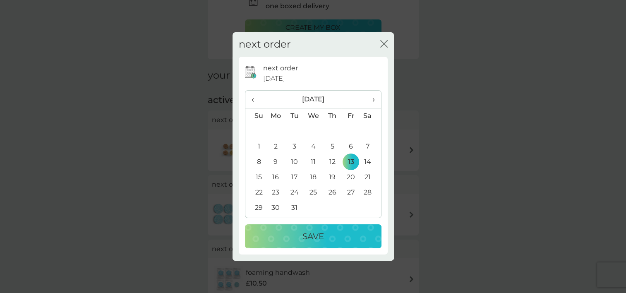
click at [337, 243] on button "Save" at bounding box center [313, 236] width 137 height 24
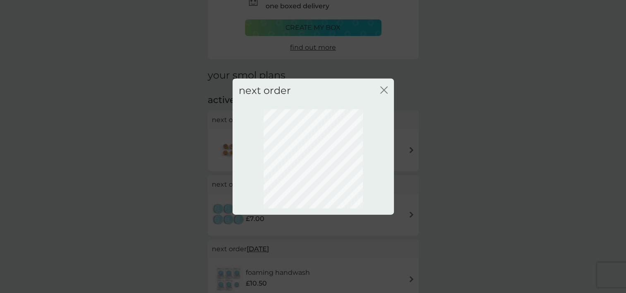
click at [386, 88] on icon "close" at bounding box center [383, 89] width 7 height 7
click at [381, 89] on icon "close" at bounding box center [383, 89] width 7 height 7
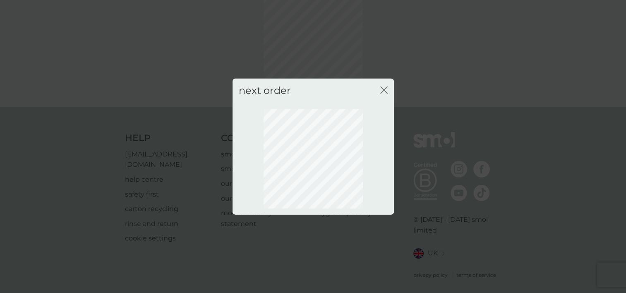
click at [383, 89] on icon "close" at bounding box center [382, 90] width 3 height 7
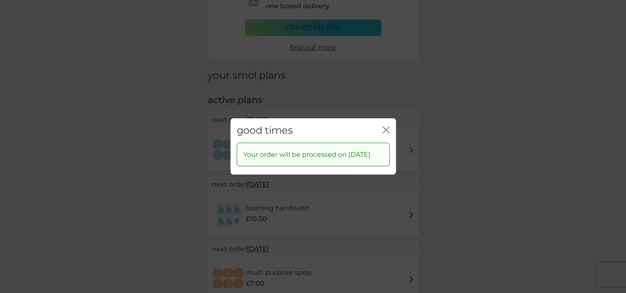
click at [389, 126] on icon "close" at bounding box center [385, 129] width 7 height 7
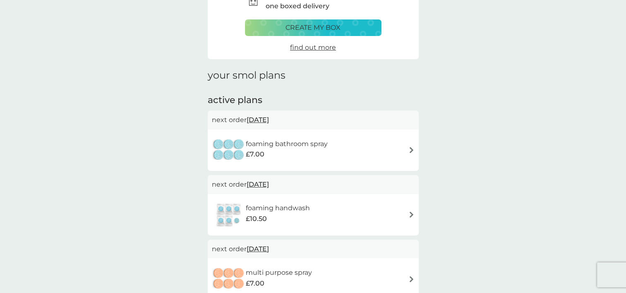
click at [269, 120] on span "[DATE]" at bounding box center [258, 120] width 22 height 16
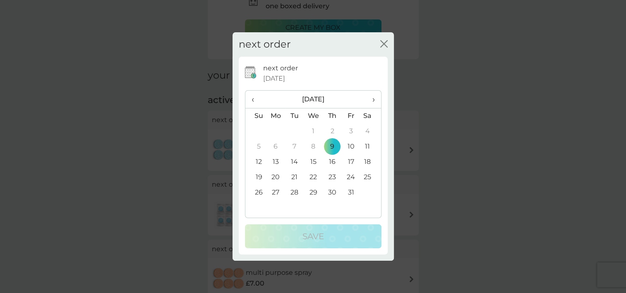
click at [375, 101] on th "›" at bounding box center [370, 100] width 21 height 18
click at [375, 100] on th "›" at bounding box center [370, 100] width 21 height 18
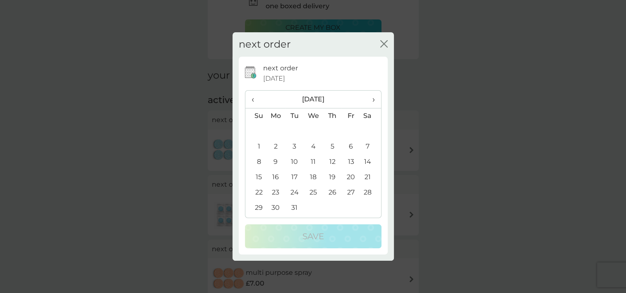
click at [374, 100] on th "›" at bounding box center [370, 100] width 21 height 18
click at [350, 131] on td "5" at bounding box center [351, 131] width 19 height 15
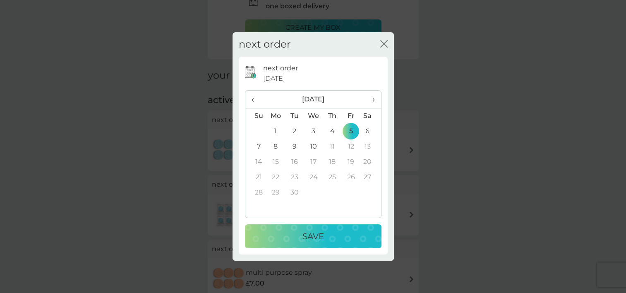
click at [341, 241] on div "Save" at bounding box center [313, 236] width 120 height 13
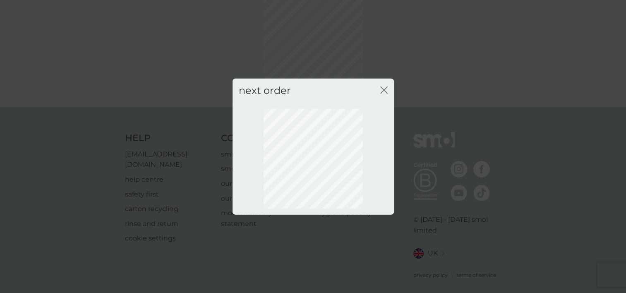
click at [385, 89] on icon "close" at bounding box center [385, 90] width 3 height 7
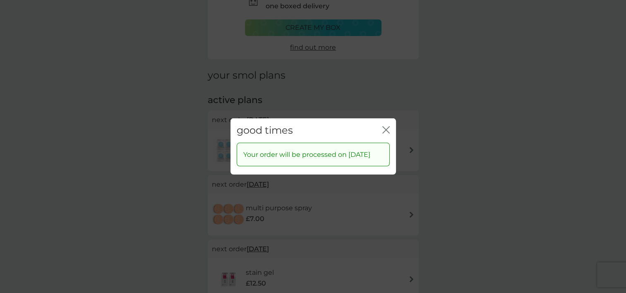
click at [388, 126] on icon "close" at bounding box center [385, 129] width 7 height 7
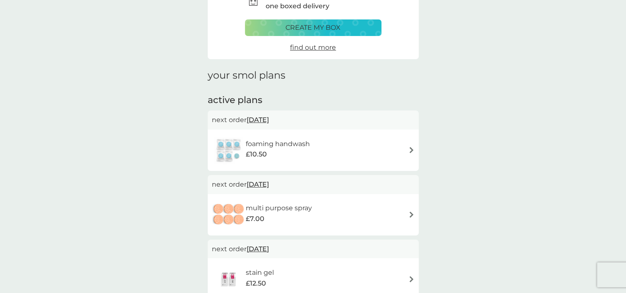
click at [269, 120] on span "22 Oct 2025" at bounding box center [258, 120] width 22 height 16
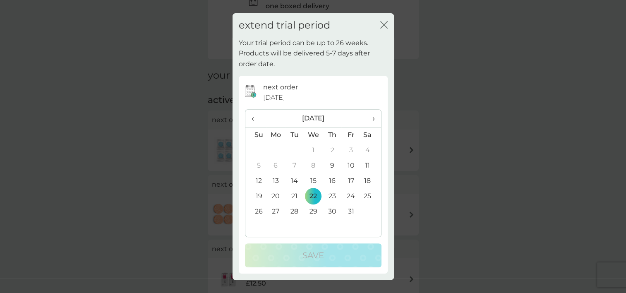
click at [372, 119] on span "›" at bounding box center [370, 118] width 8 height 17
click at [353, 163] on td "7" at bounding box center [351, 165] width 19 height 15
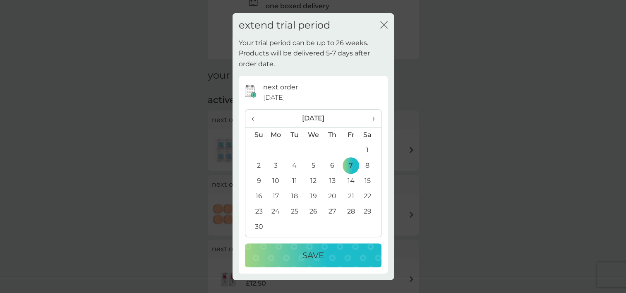
click at [339, 251] on div "Save" at bounding box center [313, 255] width 120 height 13
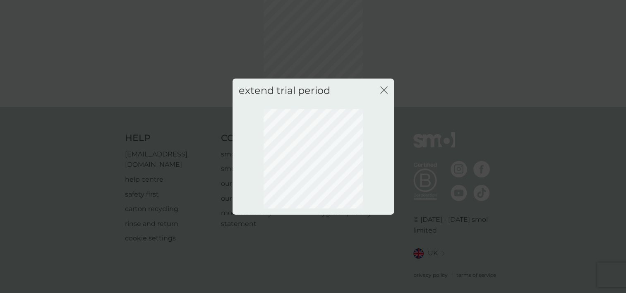
click at [382, 90] on icon "close" at bounding box center [383, 89] width 7 height 7
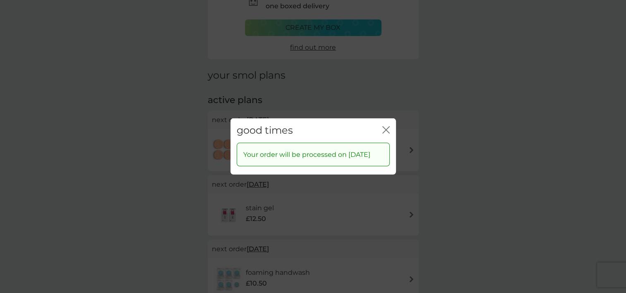
click at [387, 126] on icon "close" at bounding box center [385, 129] width 7 height 7
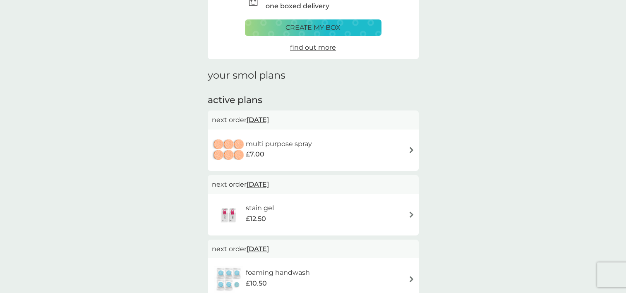
click at [269, 119] on span "[DATE]" at bounding box center [258, 120] width 22 height 16
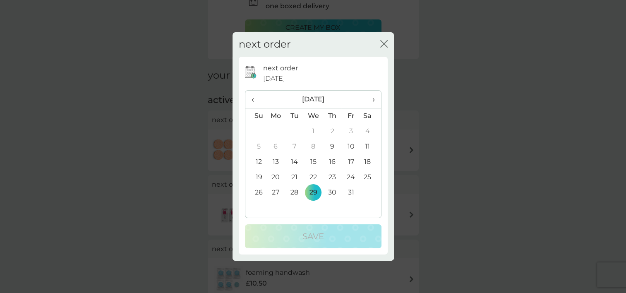
click at [371, 101] on span "›" at bounding box center [370, 99] width 8 height 17
click at [374, 99] on span "›" at bounding box center [370, 99] width 8 height 17
click at [350, 146] on td "6" at bounding box center [350, 146] width 19 height 15
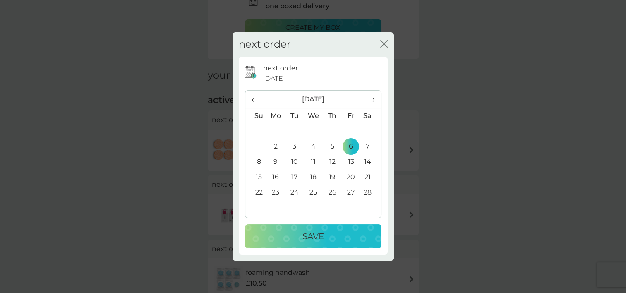
click at [328, 238] on div "Save" at bounding box center [313, 236] width 120 height 13
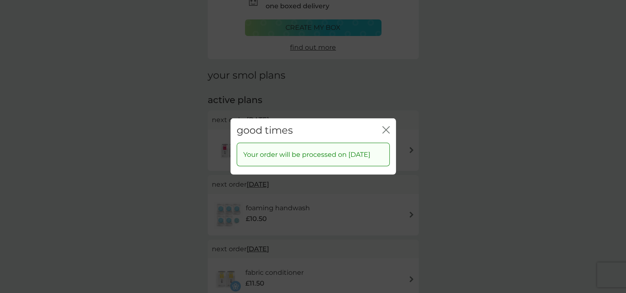
click at [389, 126] on icon "close" at bounding box center [385, 129] width 7 height 7
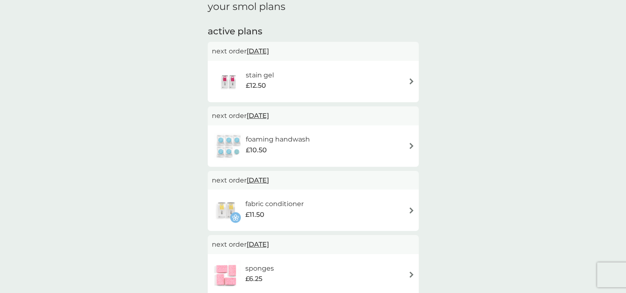
scroll to position [137, 0]
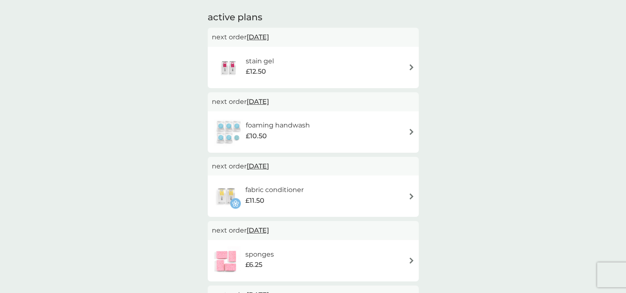
click at [269, 232] on span "9 Dec 2025" at bounding box center [258, 230] width 22 height 16
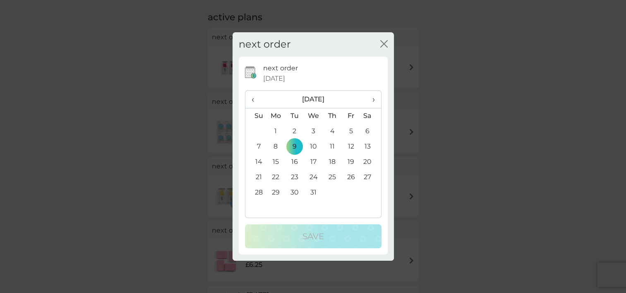
click at [374, 99] on span "›" at bounding box center [370, 99] width 8 height 17
click at [354, 147] on td "6" at bounding box center [350, 146] width 19 height 15
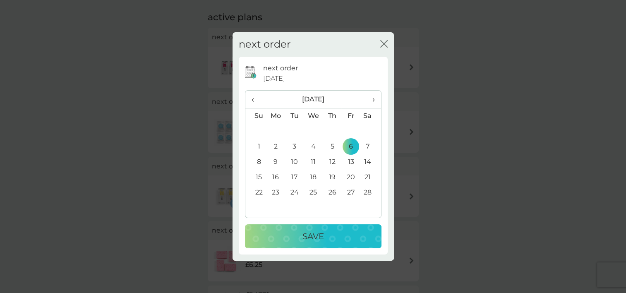
click at [334, 233] on div "Save" at bounding box center [313, 236] width 120 height 13
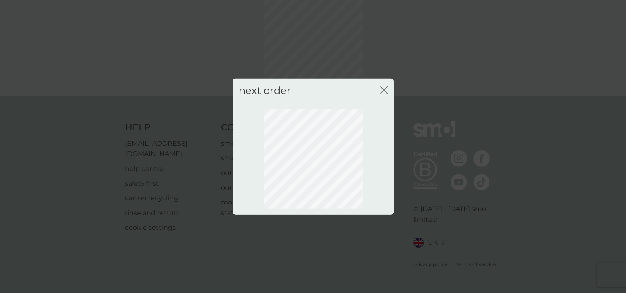
scroll to position [54, 0]
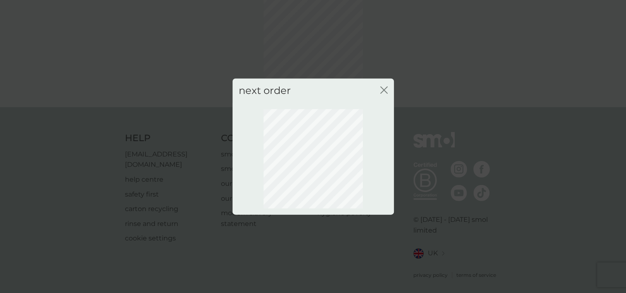
click at [386, 90] on icon "close" at bounding box center [383, 89] width 7 height 7
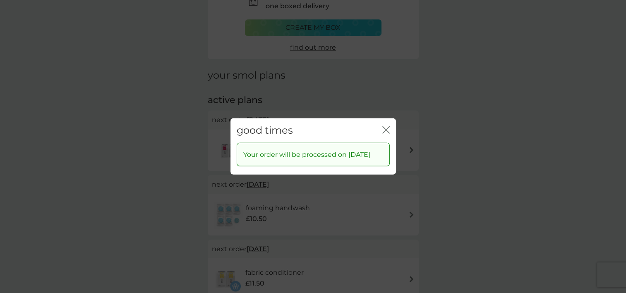
click at [386, 126] on icon "close" at bounding box center [385, 129] width 7 height 7
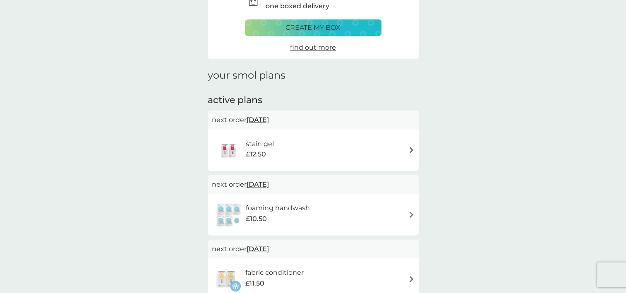
click at [266, 121] on span "[DATE]" at bounding box center [258, 120] width 22 height 16
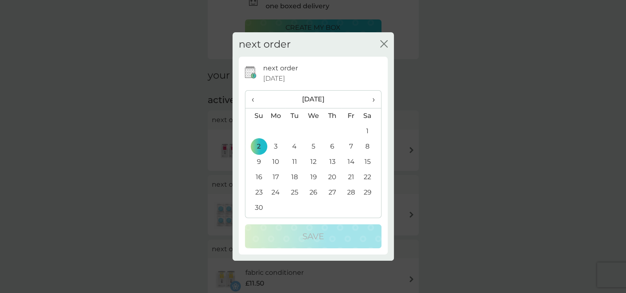
click at [371, 102] on span "›" at bounding box center [370, 99] width 8 height 17
click at [372, 102] on span "›" at bounding box center [370, 99] width 8 height 17
click at [354, 146] on td "6" at bounding box center [350, 146] width 19 height 15
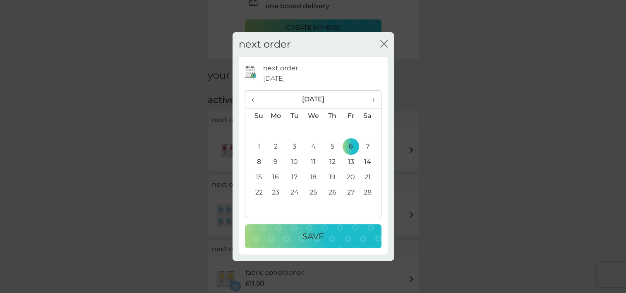
click at [345, 233] on div "Save" at bounding box center [313, 236] width 120 height 13
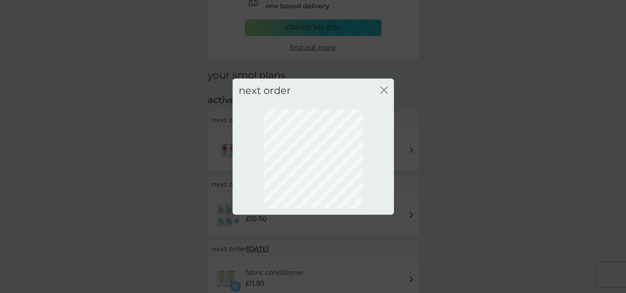
click at [386, 91] on icon "close" at bounding box center [383, 89] width 7 height 7
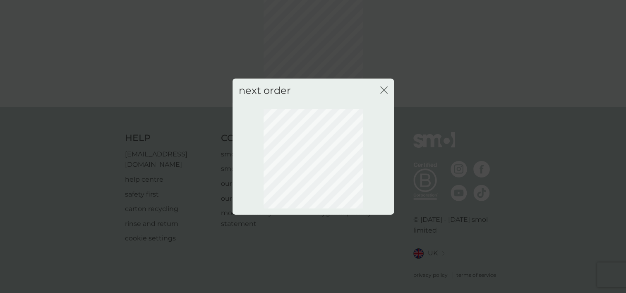
click at [386, 89] on icon "close" at bounding box center [383, 89] width 7 height 7
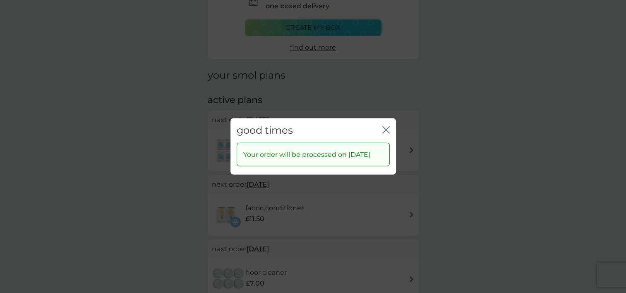
click at [386, 127] on icon "close" at bounding box center [387, 130] width 3 height 7
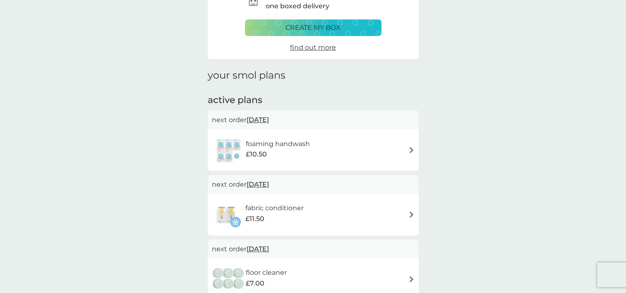
scroll to position [95, 0]
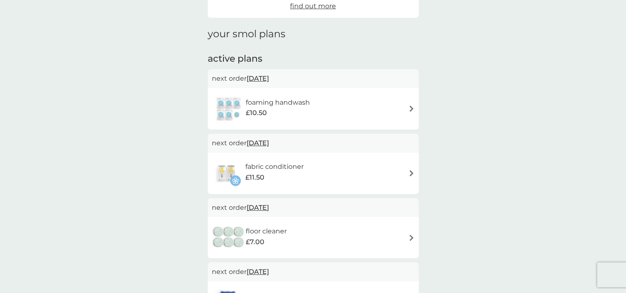
click at [269, 206] on span "[DATE]" at bounding box center [258, 207] width 22 height 16
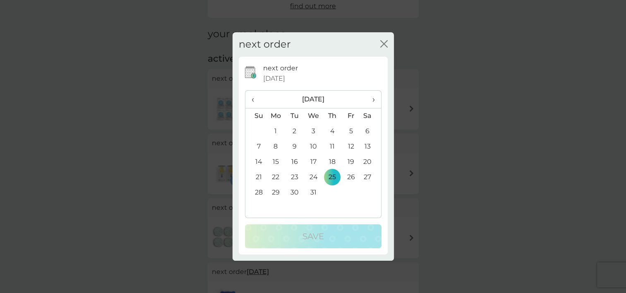
click at [374, 101] on th "›" at bounding box center [370, 100] width 21 height 18
click at [374, 100] on span "›" at bounding box center [370, 99] width 8 height 17
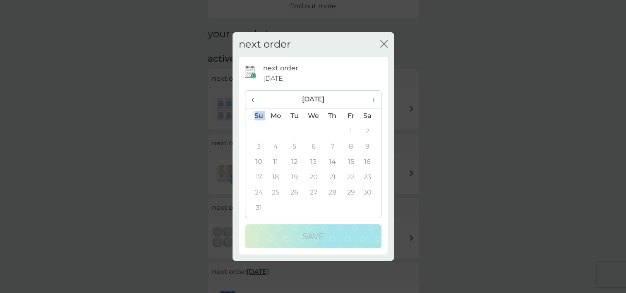
click at [373, 102] on span "›" at bounding box center [370, 99] width 8 height 17
click at [253, 102] on span "‹" at bounding box center [256, 99] width 9 height 17
click at [374, 98] on span "›" at bounding box center [370, 99] width 8 height 17
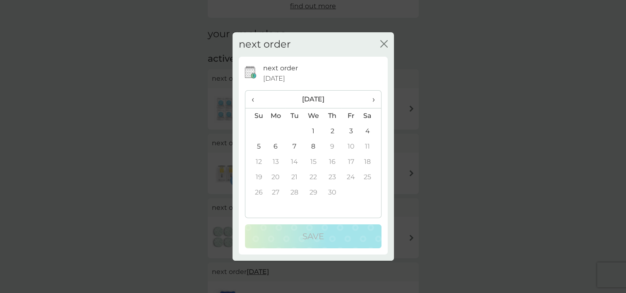
drag, startPoint x: 350, startPoint y: 129, endPoint x: 341, endPoint y: 162, distance: 34.1
click at [349, 129] on td "3" at bounding box center [350, 131] width 19 height 15
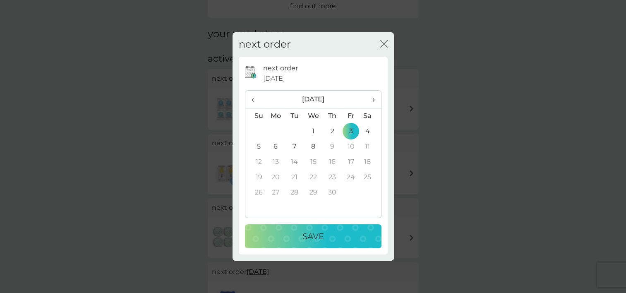
click at [341, 240] on div "Save" at bounding box center [313, 236] width 120 height 13
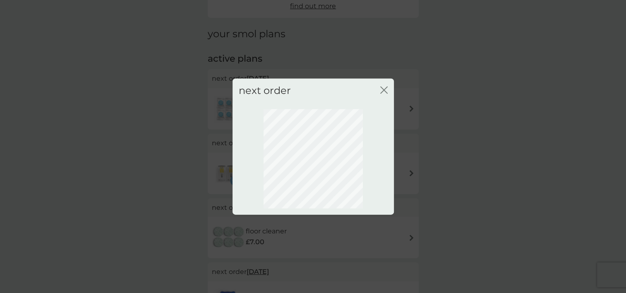
scroll to position [54, 0]
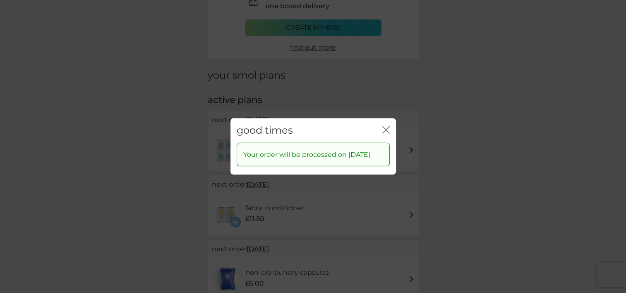
click at [384, 126] on icon "close" at bounding box center [385, 129] width 7 height 7
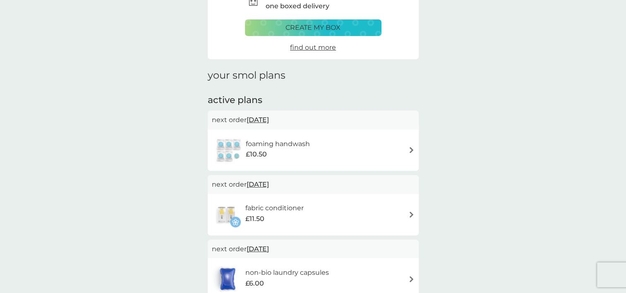
scroll to position [0, 0]
